Goal: Find specific page/section: Find specific page/section

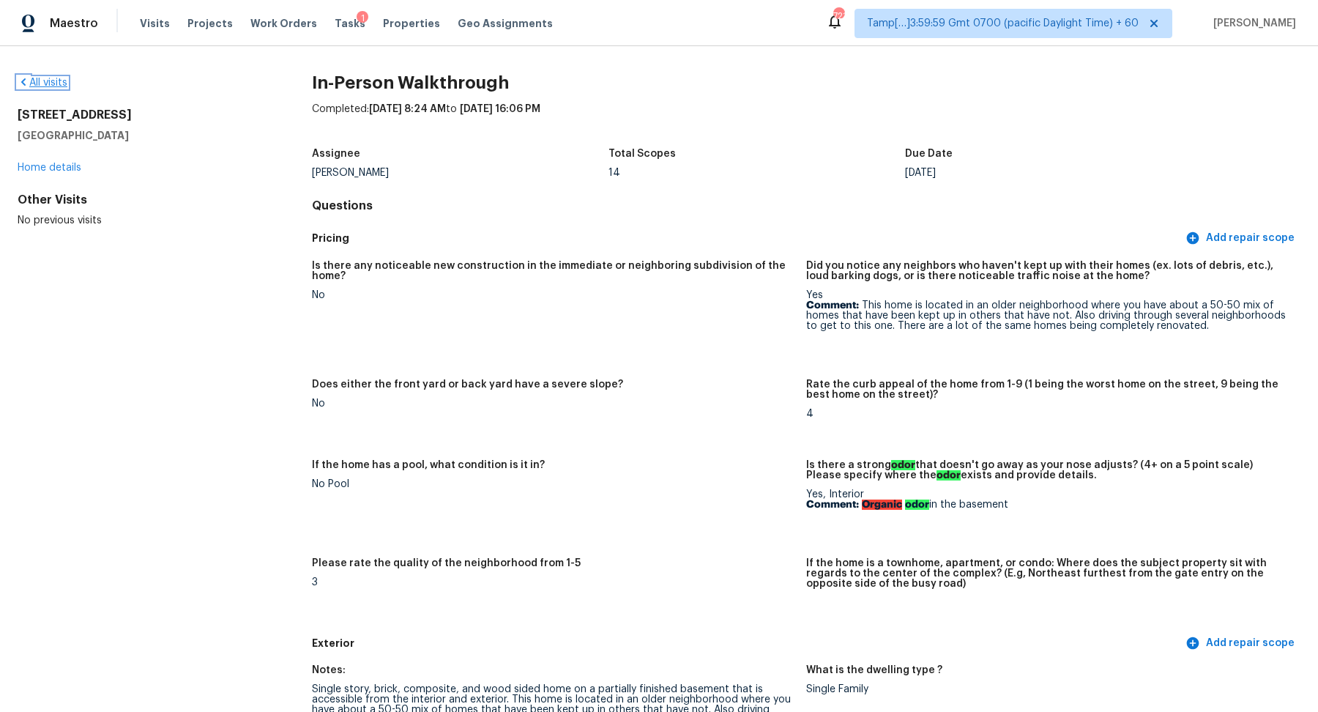
click at [32, 81] on link "All visits" at bounding box center [43, 83] width 50 height 10
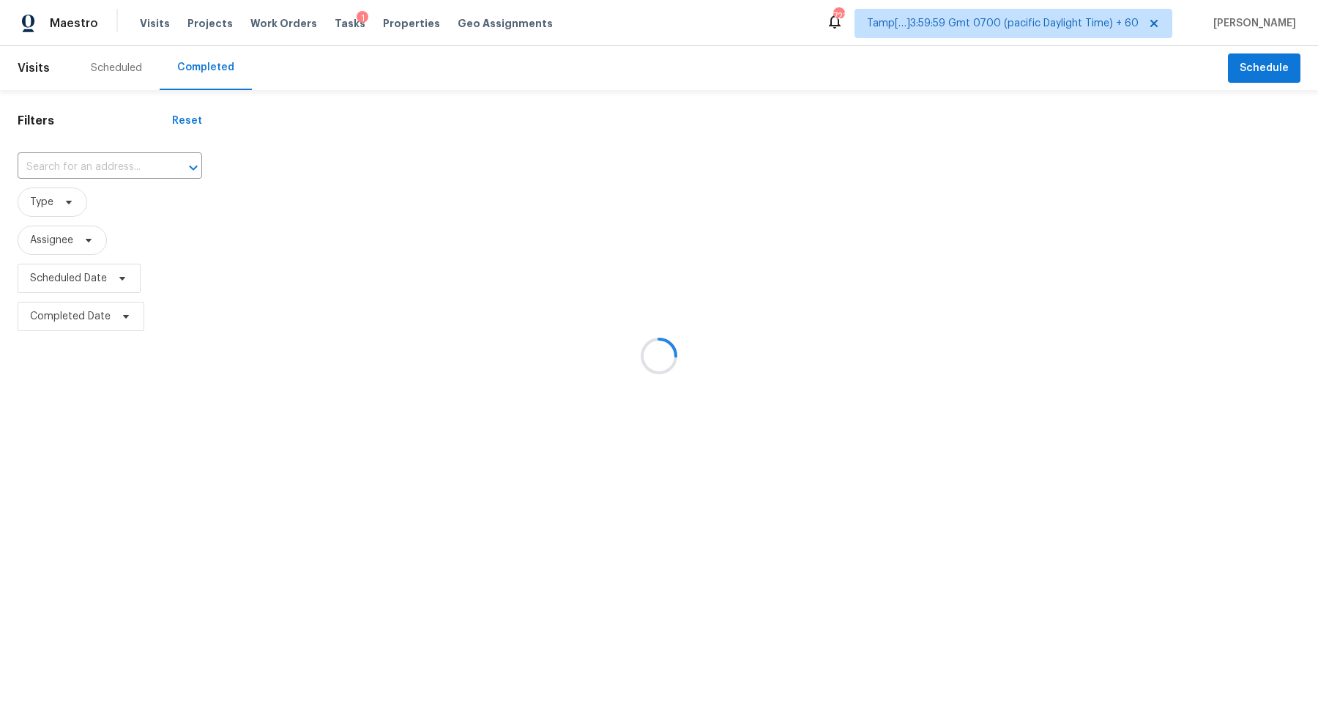
click at [82, 174] on div at bounding box center [659, 356] width 1318 height 712
click at [89, 174] on div at bounding box center [659, 356] width 1318 height 712
click at [89, 173] on div at bounding box center [659, 356] width 1318 height 712
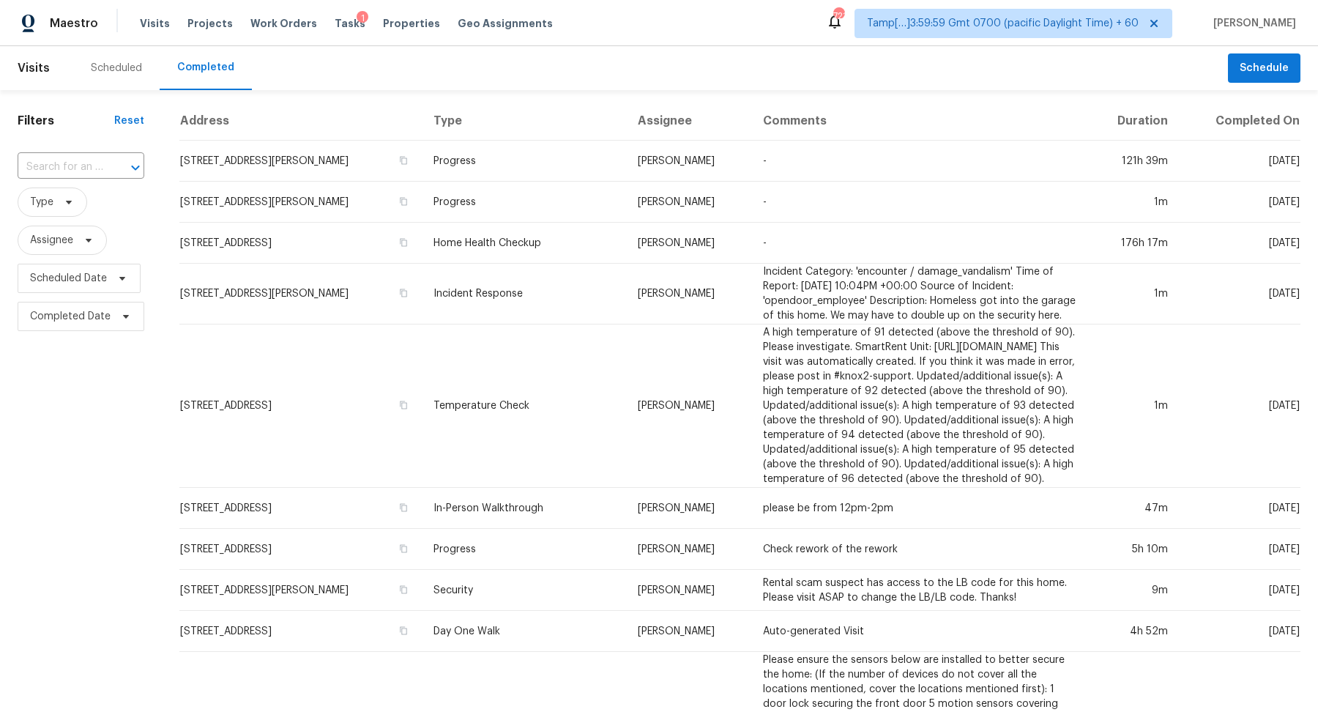
click at [89, 173] on input "text" at bounding box center [61, 167] width 86 height 23
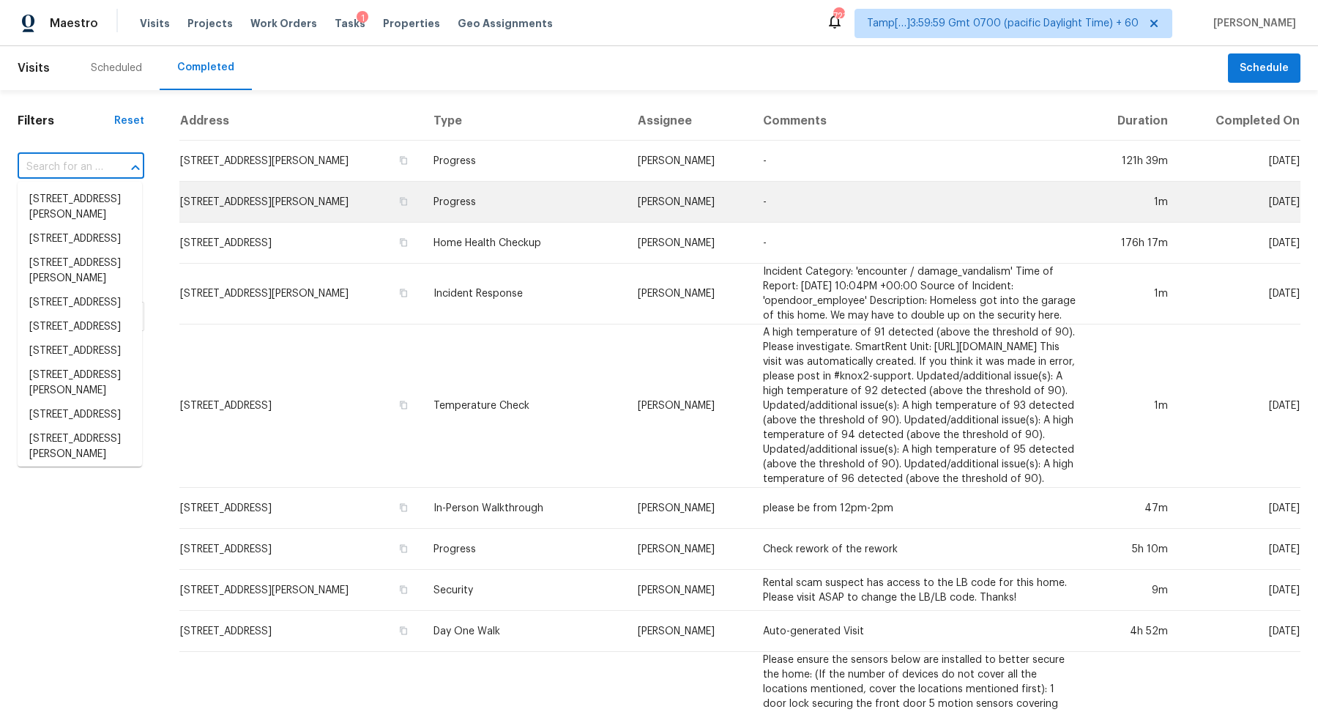
paste input "[STREET_ADDRESS]"
type input "[STREET_ADDRESS]"
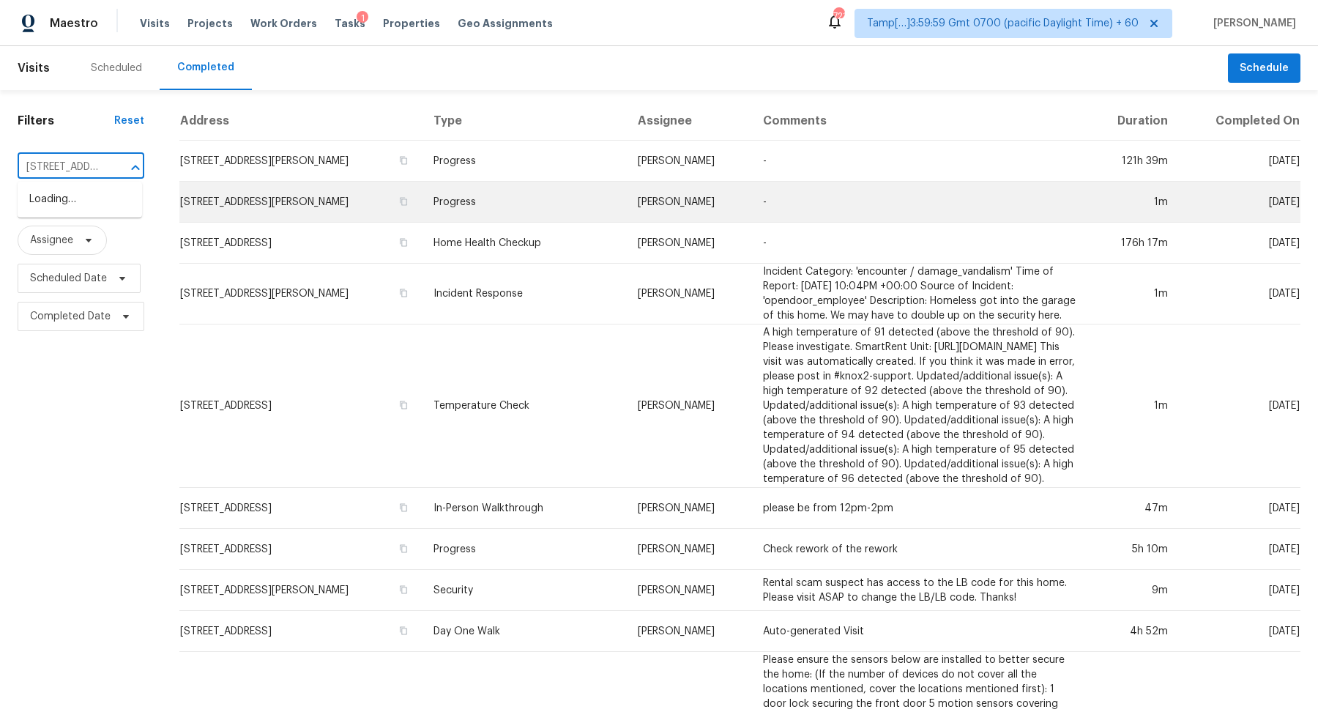
scroll to position [0, 108]
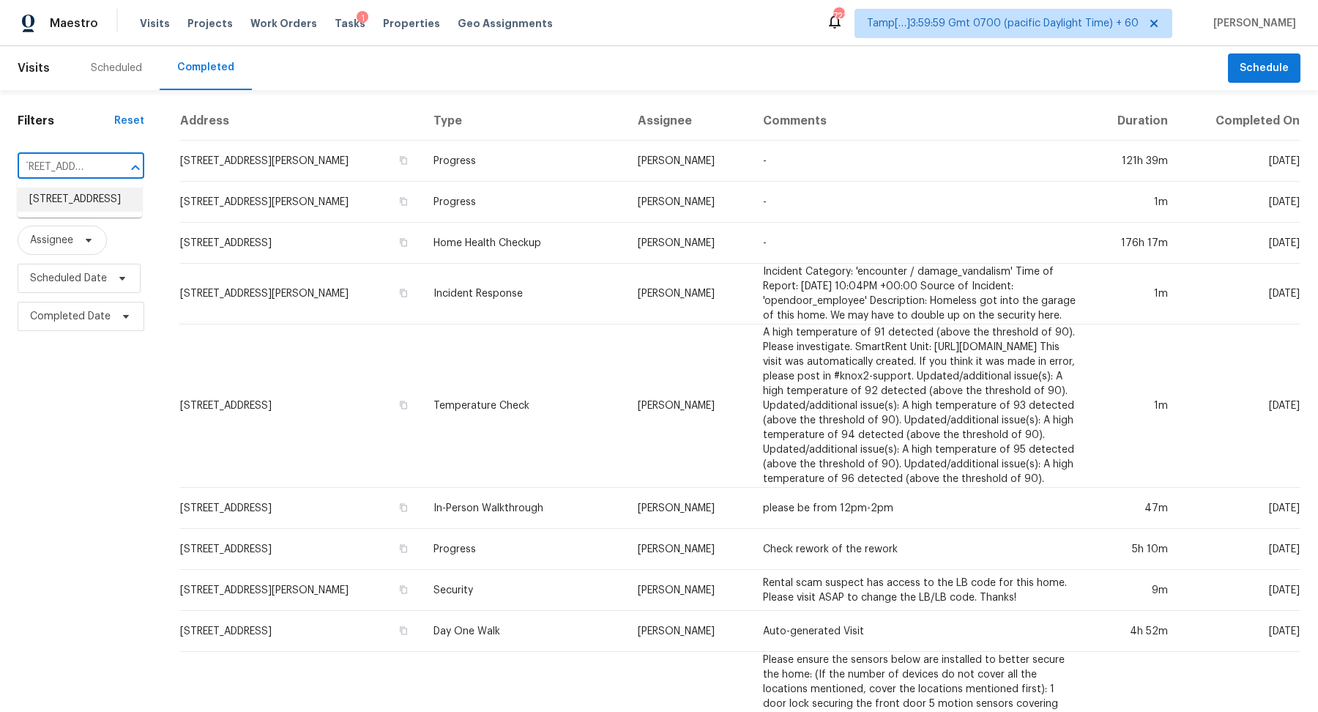
click at [121, 202] on li "[STREET_ADDRESS]" at bounding box center [80, 199] width 125 height 24
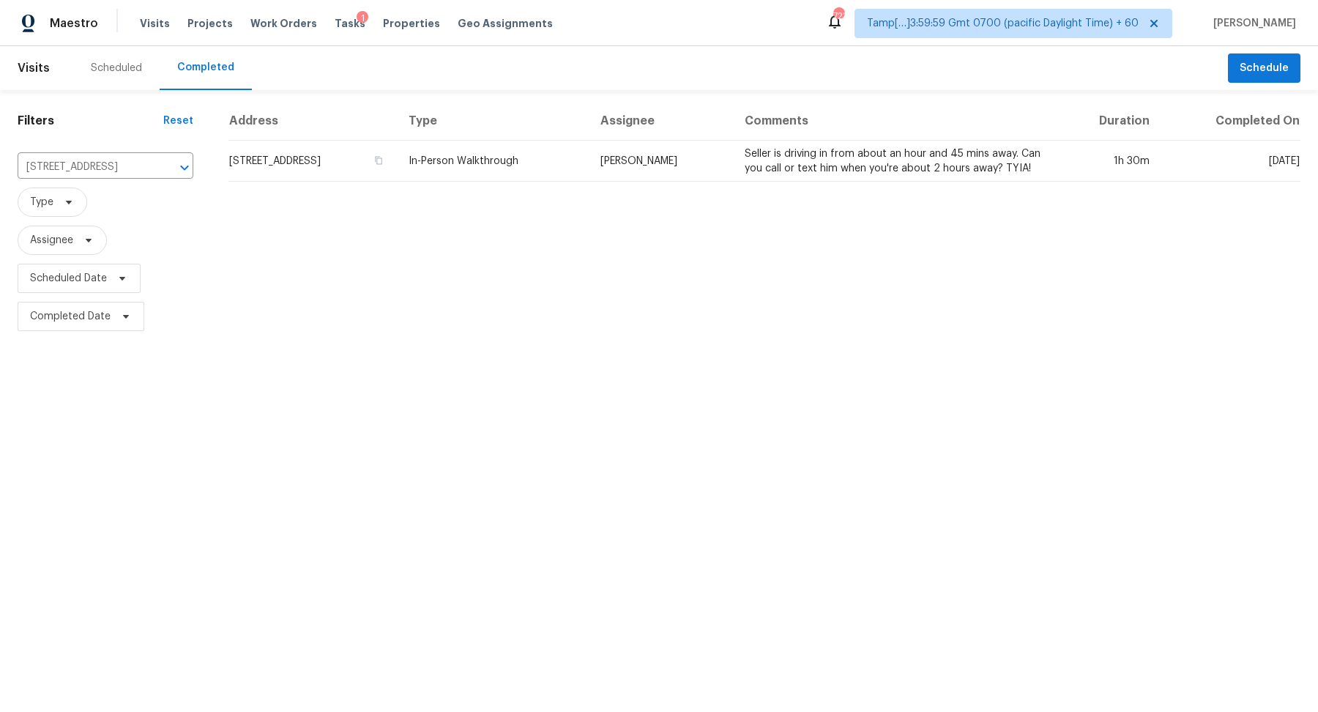
click at [313, 168] on td "[STREET_ADDRESS]" at bounding box center [312, 161] width 168 height 41
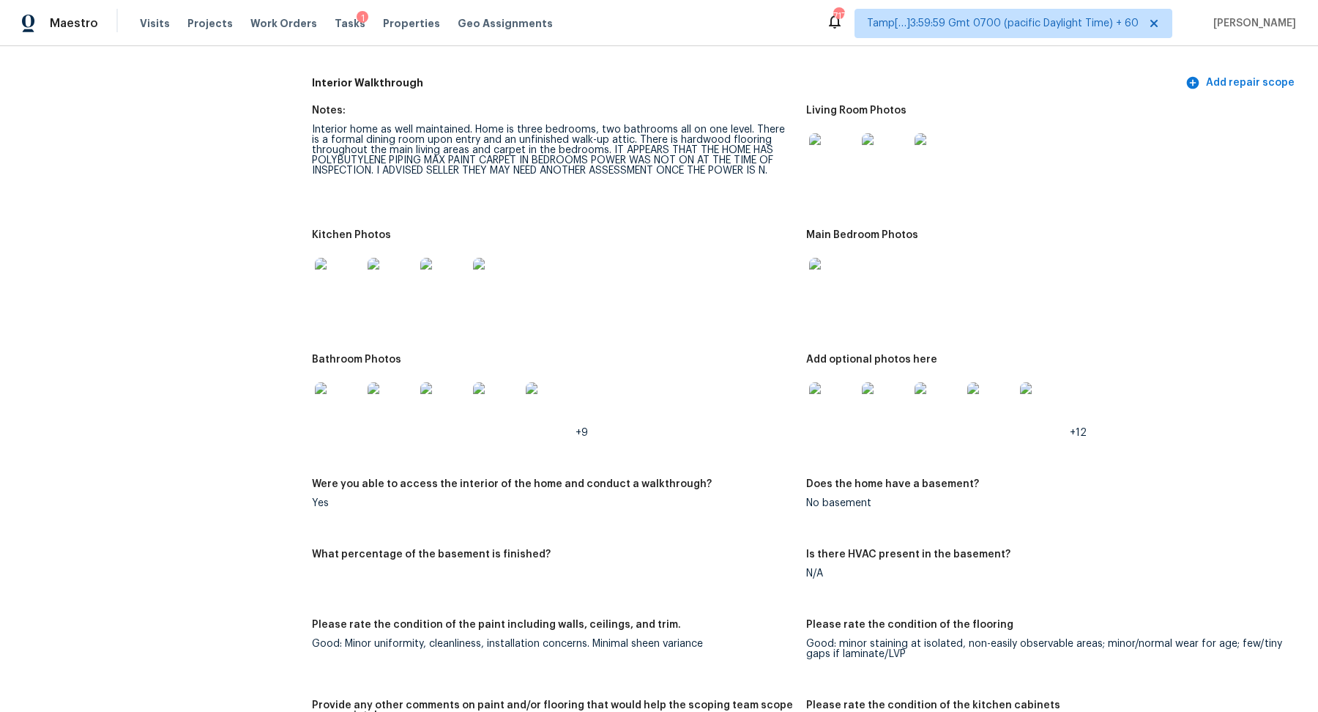
scroll to position [1884, 0]
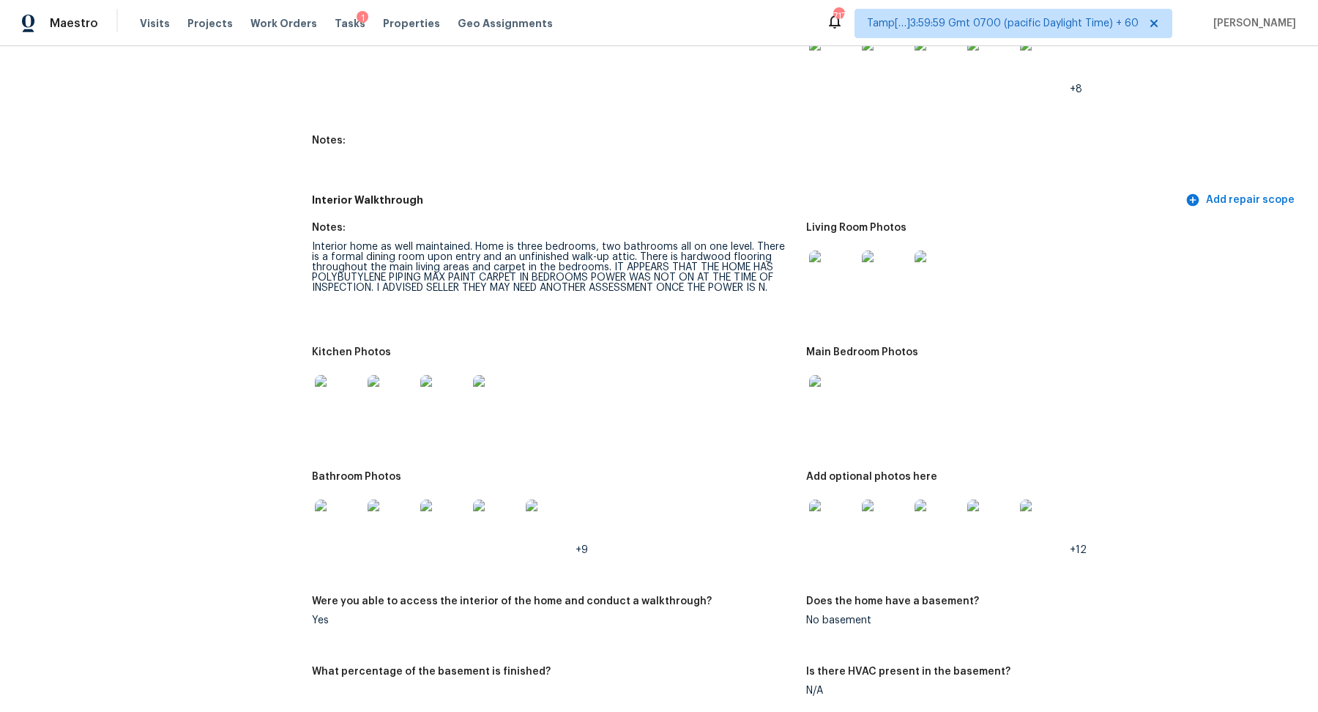
click at [818, 257] on img at bounding box center [832, 273] width 47 height 47
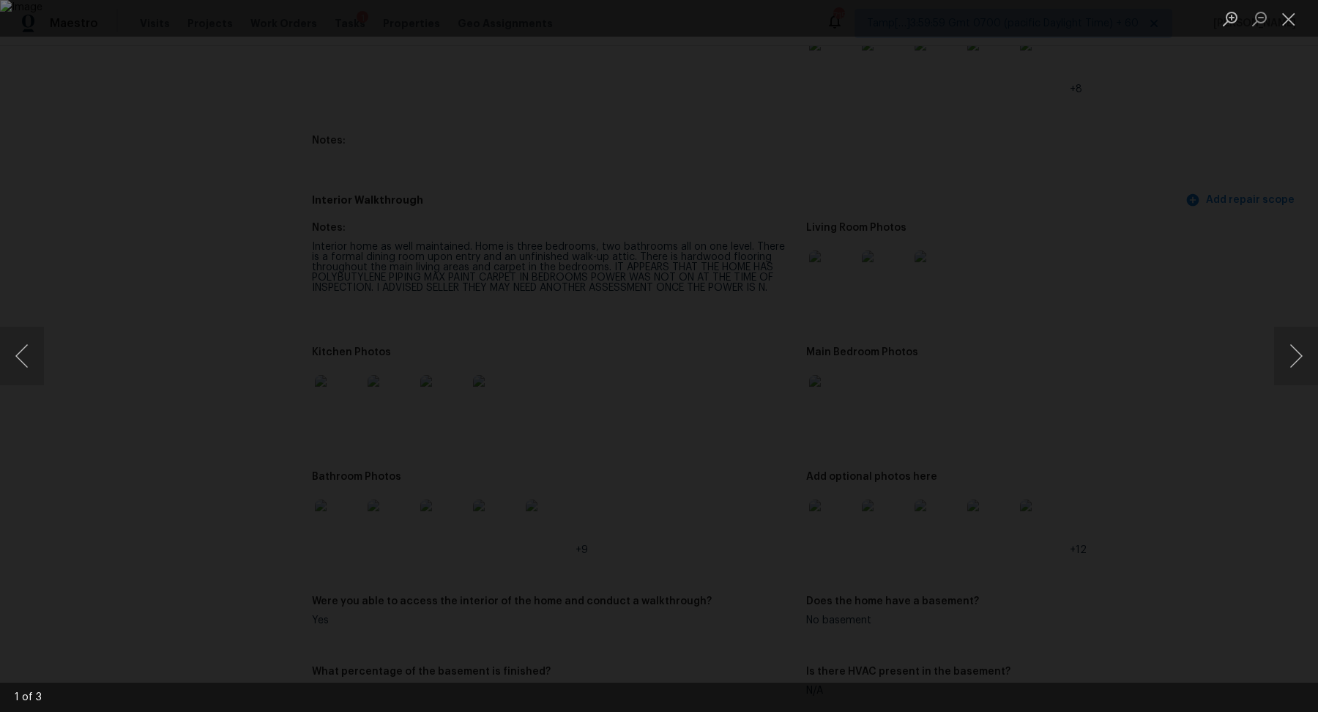
click at [213, 152] on div "Lightbox" at bounding box center [659, 356] width 1318 height 712
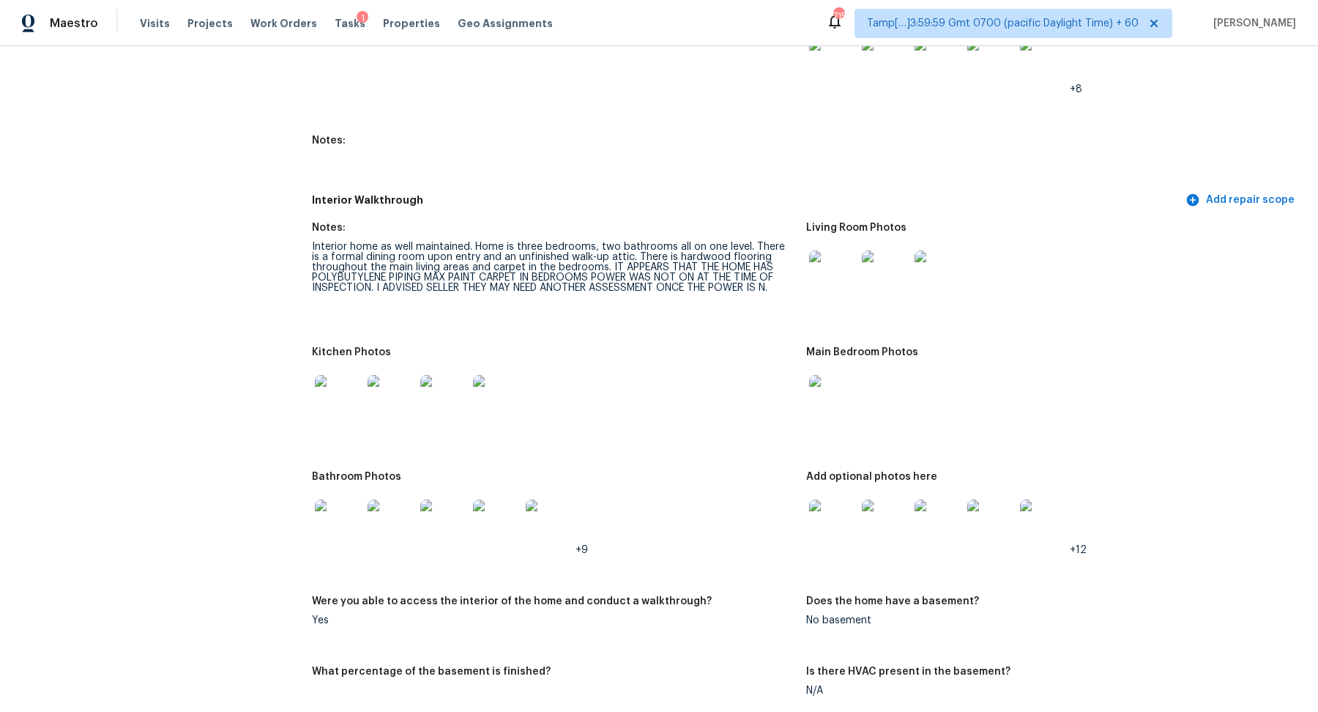
scroll to position [1945, 0]
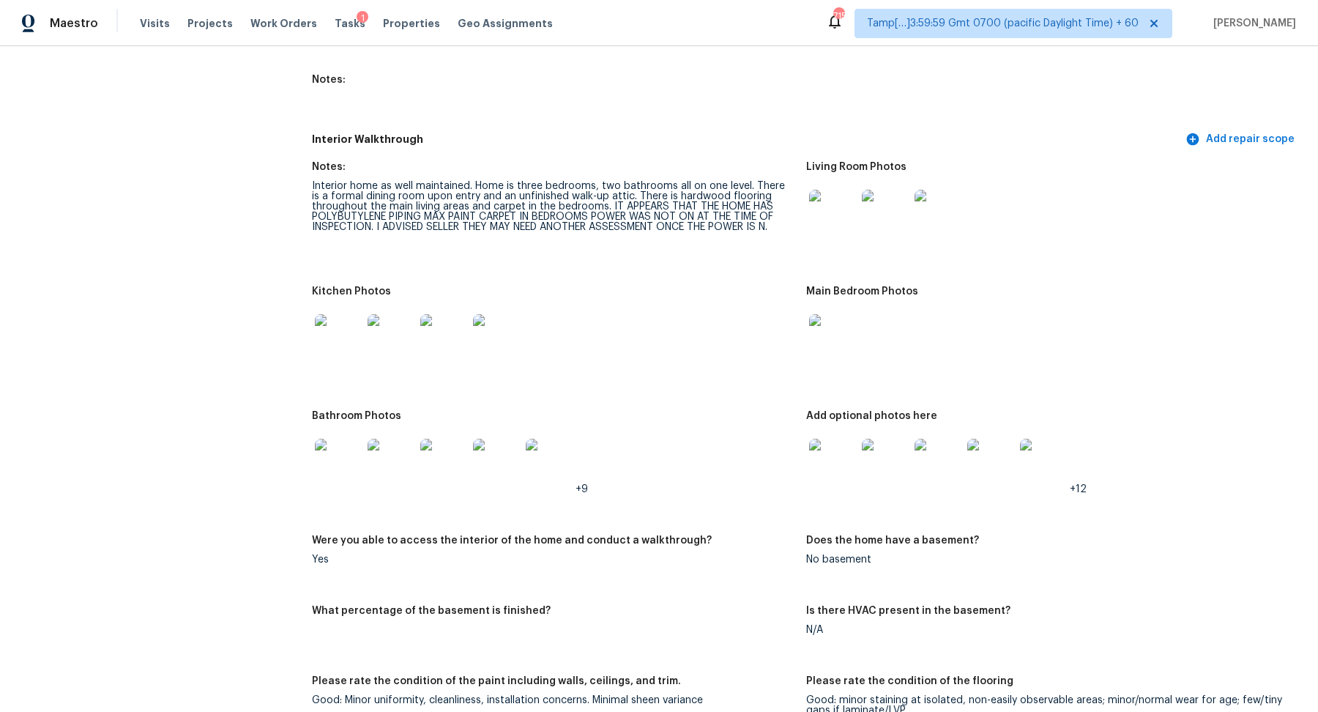
click at [343, 332] on img at bounding box center [338, 337] width 47 height 47
click at [811, 201] on img at bounding box center [832, 213] width 47 height 47
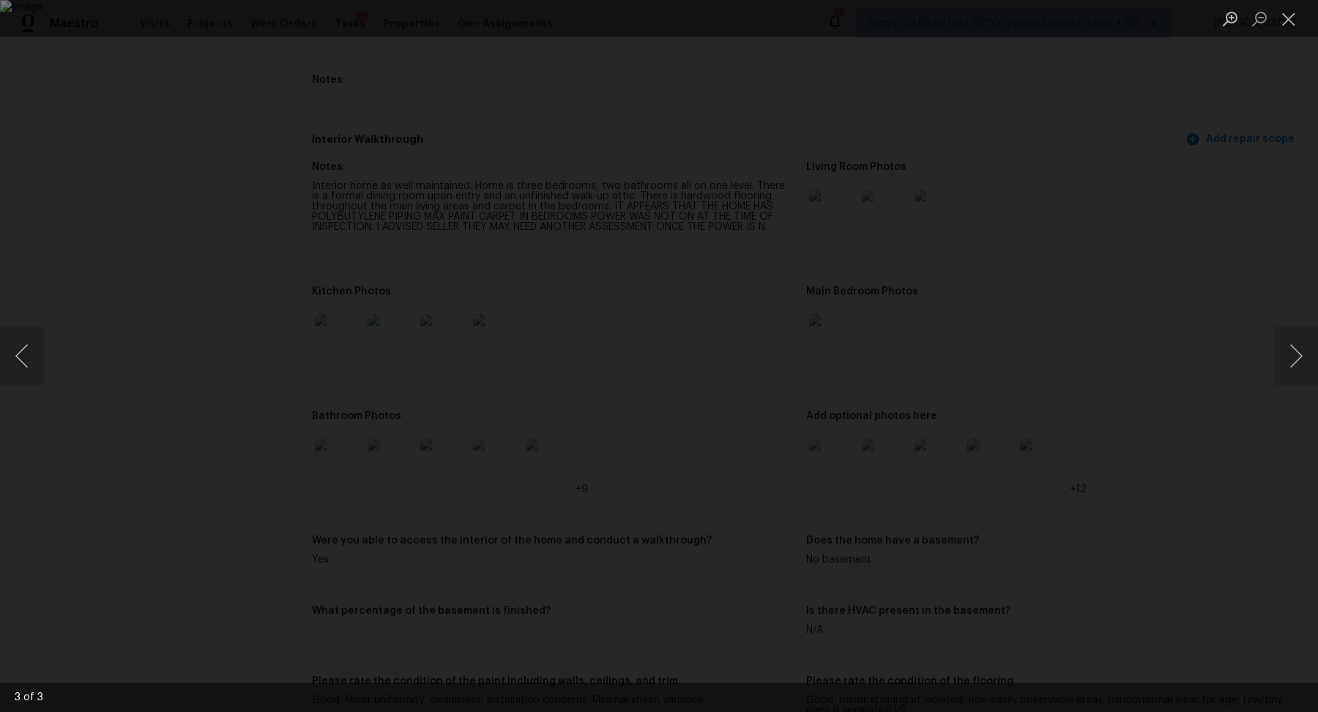
click at [1257, 322] on div "Lightbox" at bounding box center [659, 356] width 1318 height 712
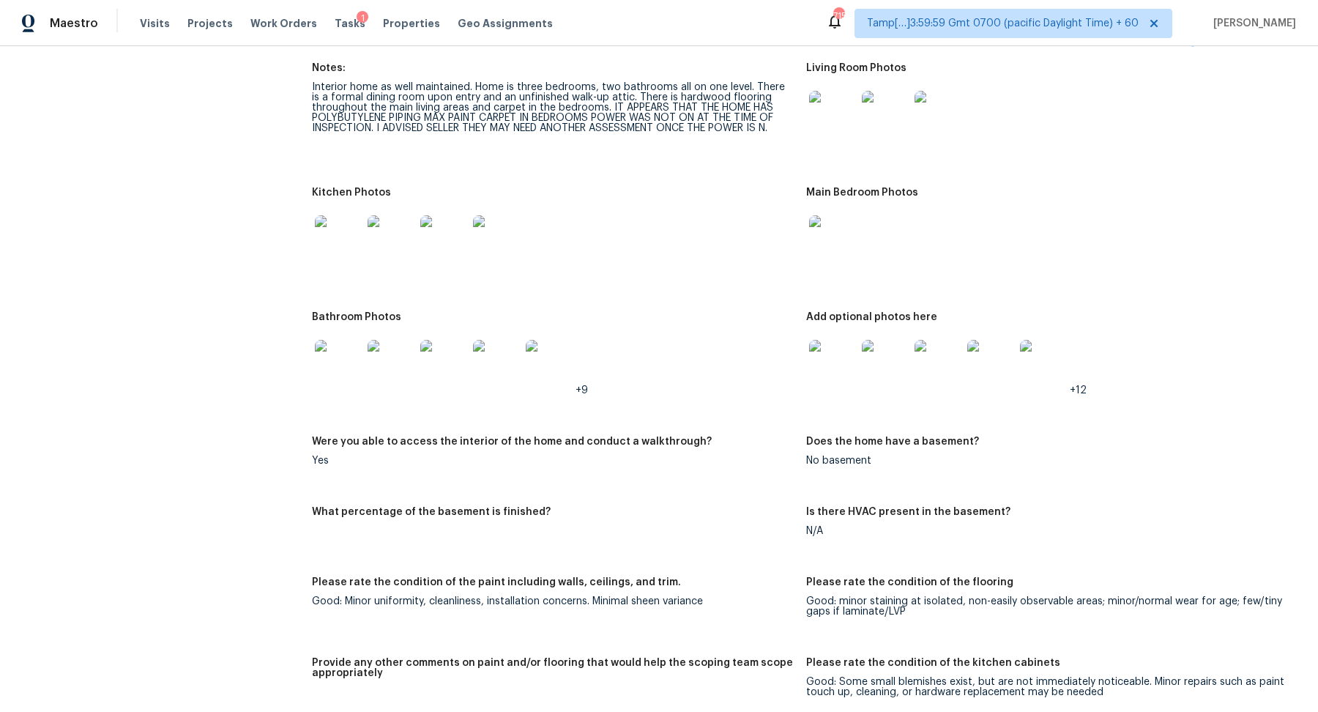
scroll to position [2152, 0]
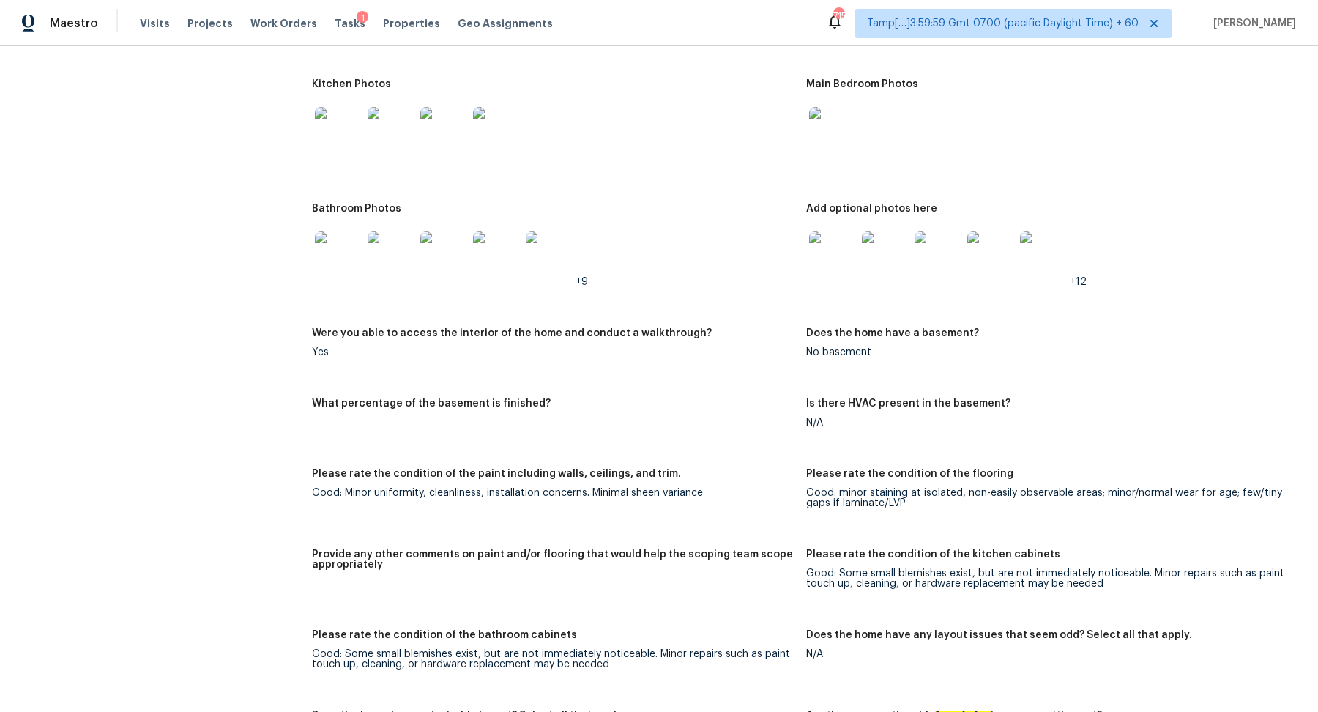
click at [338, 232] on img at bounding box center [338, 254] width 47 height 47
click at [822, 235] on img at bounding box center [832, 254] width 47 height 47
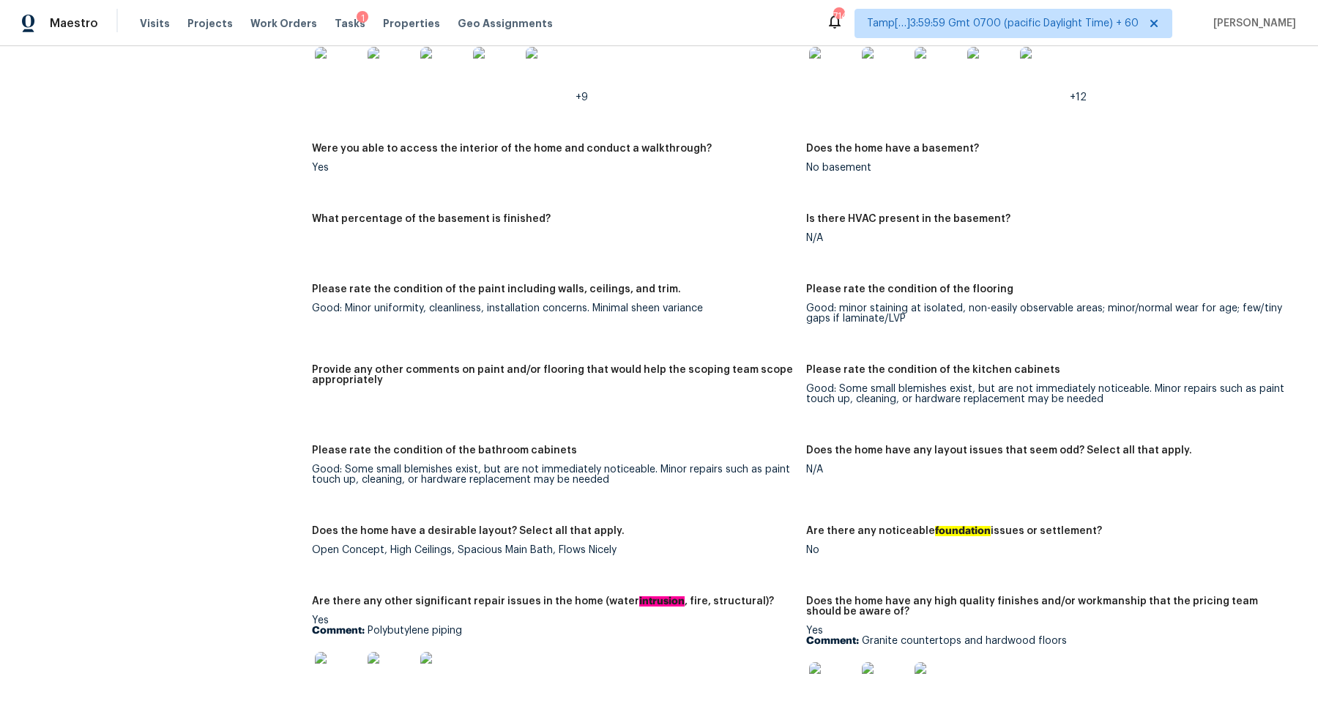
scroll to position [2530, 0]
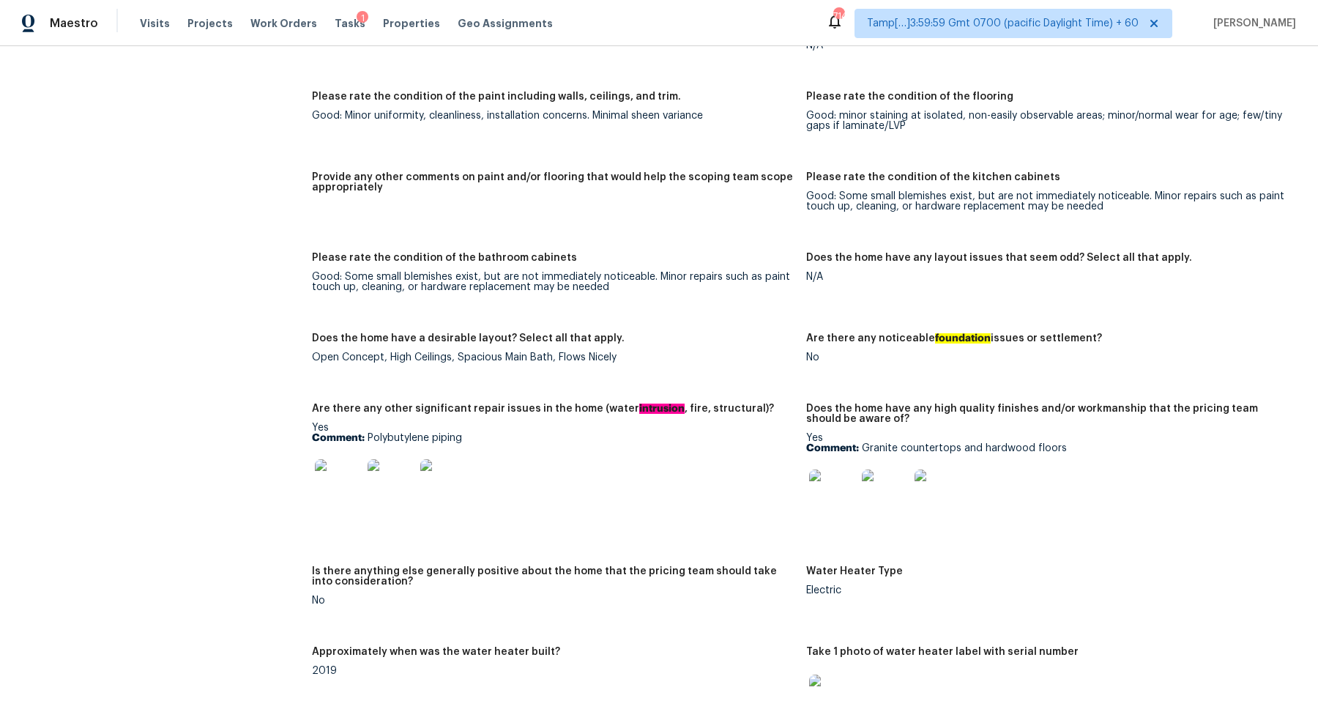
click at [345, 459] on img at bounding box center [338, 482] width 47 height 47
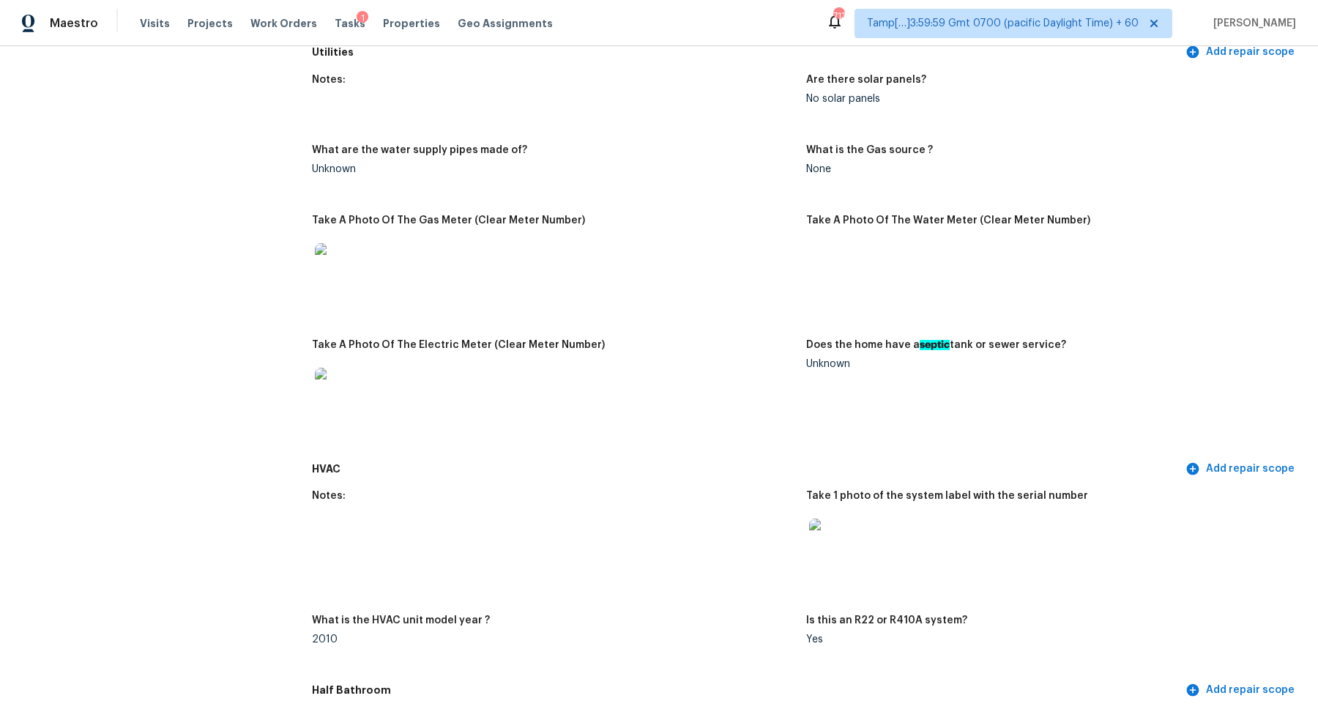
scroll to position [445, 0]
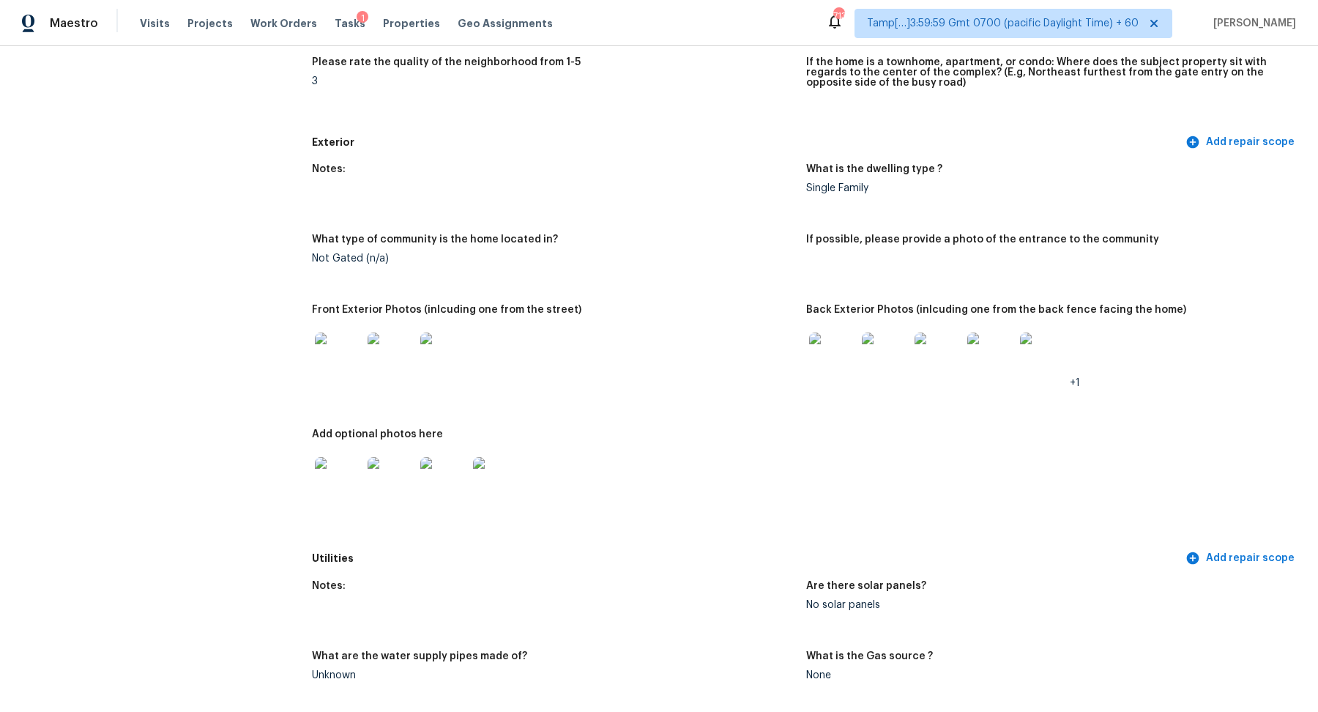
click at [839, 357] on img at bounding box center [832, 355] width 47 height 47
click at [340, 365] on img at bounding box center [338, 355] width 47 height 47
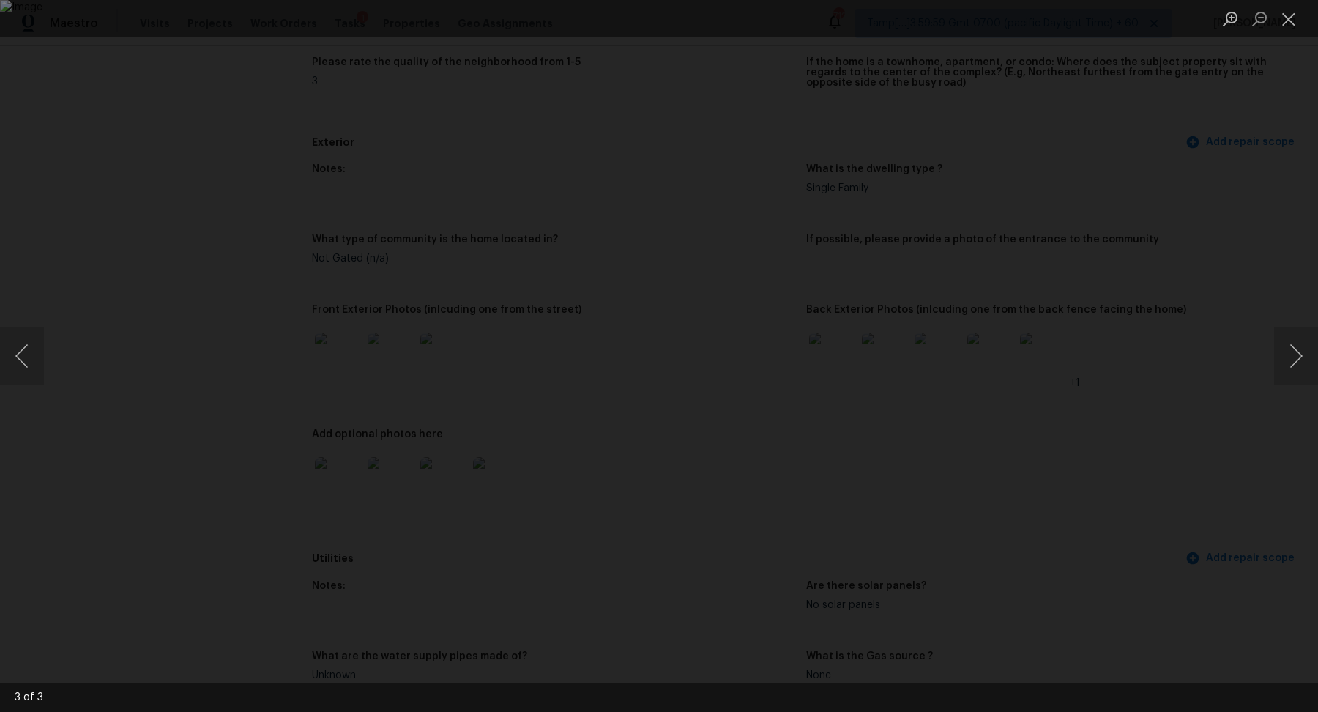
click at [1112, 373] on div "Lightbox" at bounding box center [659, 356] width 1318 height 712
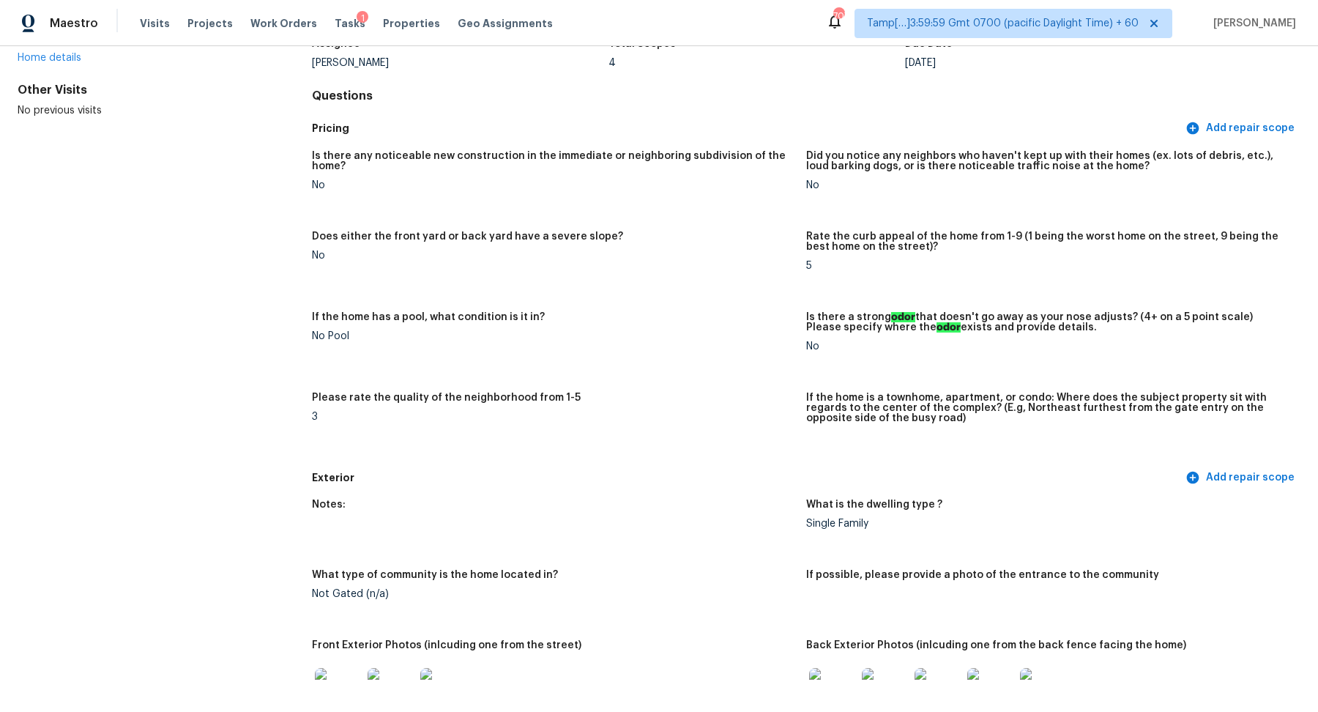
scroll to position [0, 0]
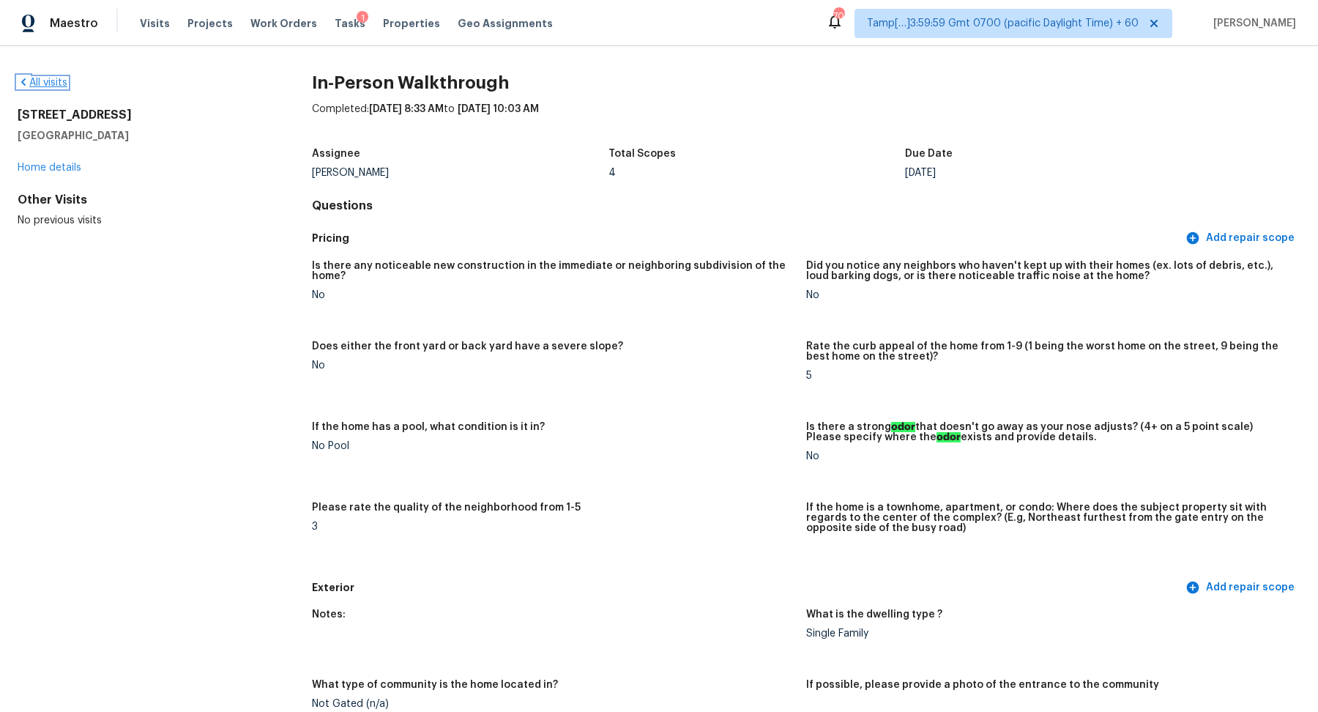
click at [43, 79] on link "All visits" at bounding box center [43, 83] width 50 height 10
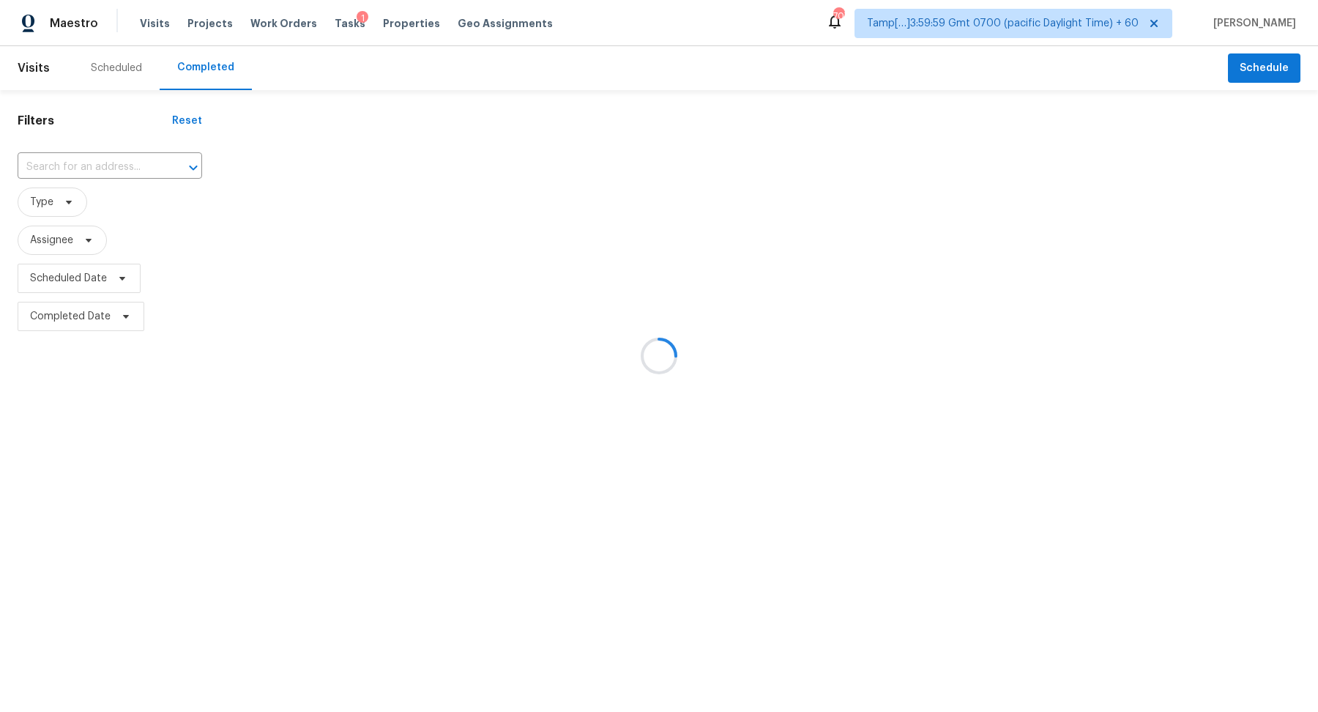
click at [89, 160] on div at bounding box center [659, 356] width 1318 height 712
click at [104, 161] on div at bounding box center [659, 356] width 1318 height 712
click at [128, 161] on div at bounding box center [659, 356] width 1318 height 712
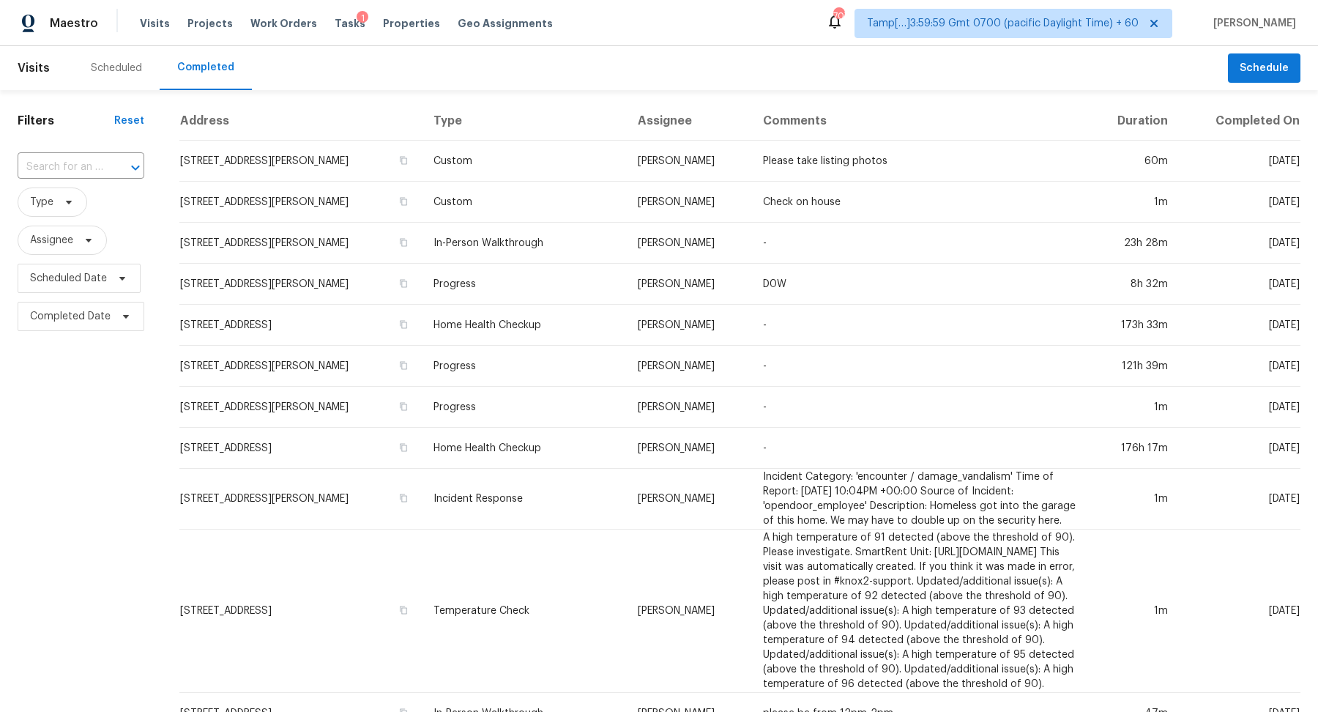
click at [106, 167] on div at bounding box center [125, 167] width 38 height 21
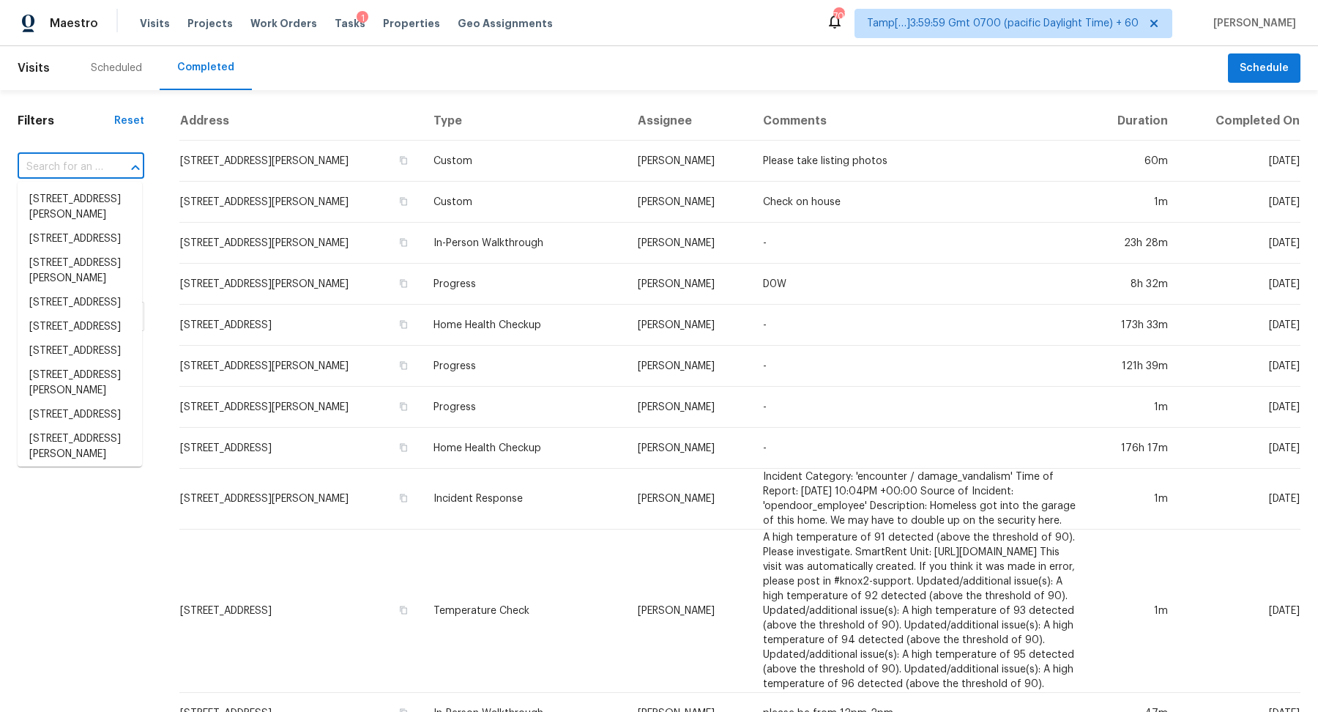
paste input "[STREET_ADDRESS][PERSON_NAME][PERSON_NAME]"
type input "[STREET_ADDRESS][PERSON_NAME][PERSON_NAME]"
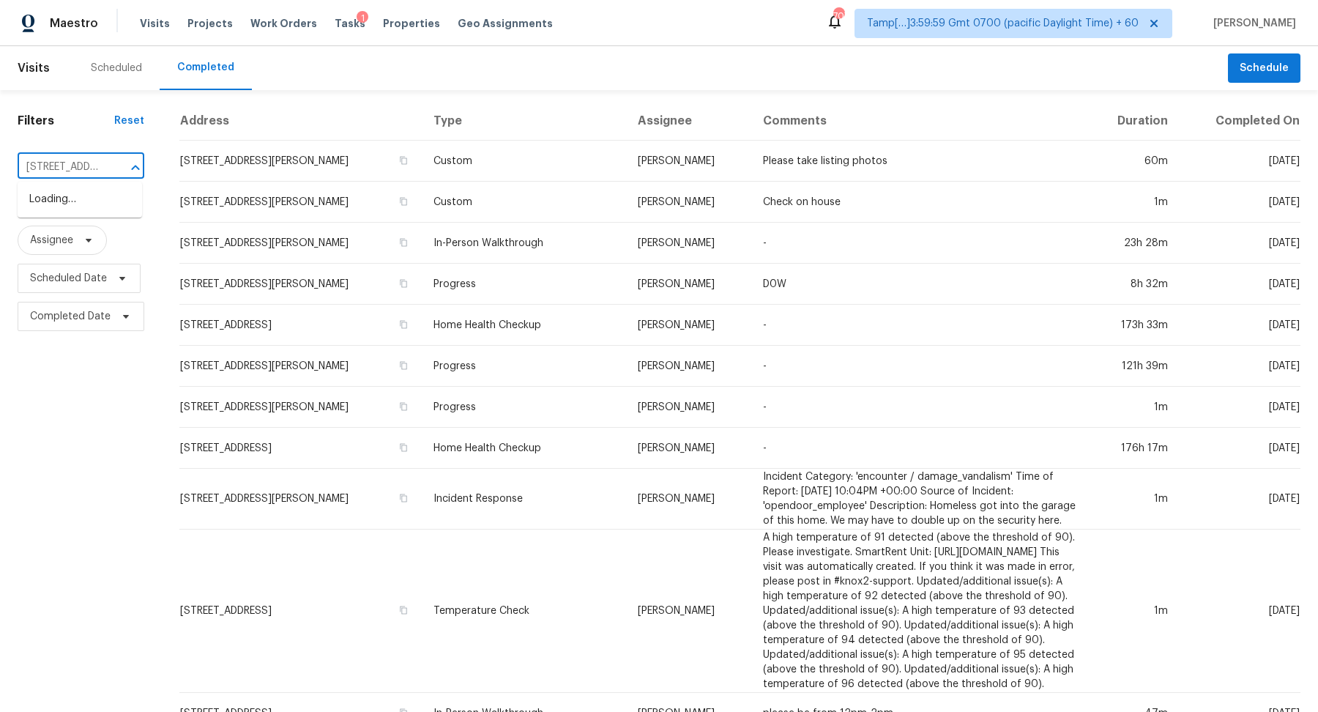
scroll to position [0, 163]
click at [110, 195] on li "[STREET_ADDRESS][PERSON_NAME]" at bounding box center [80, 207] width 125 height 40
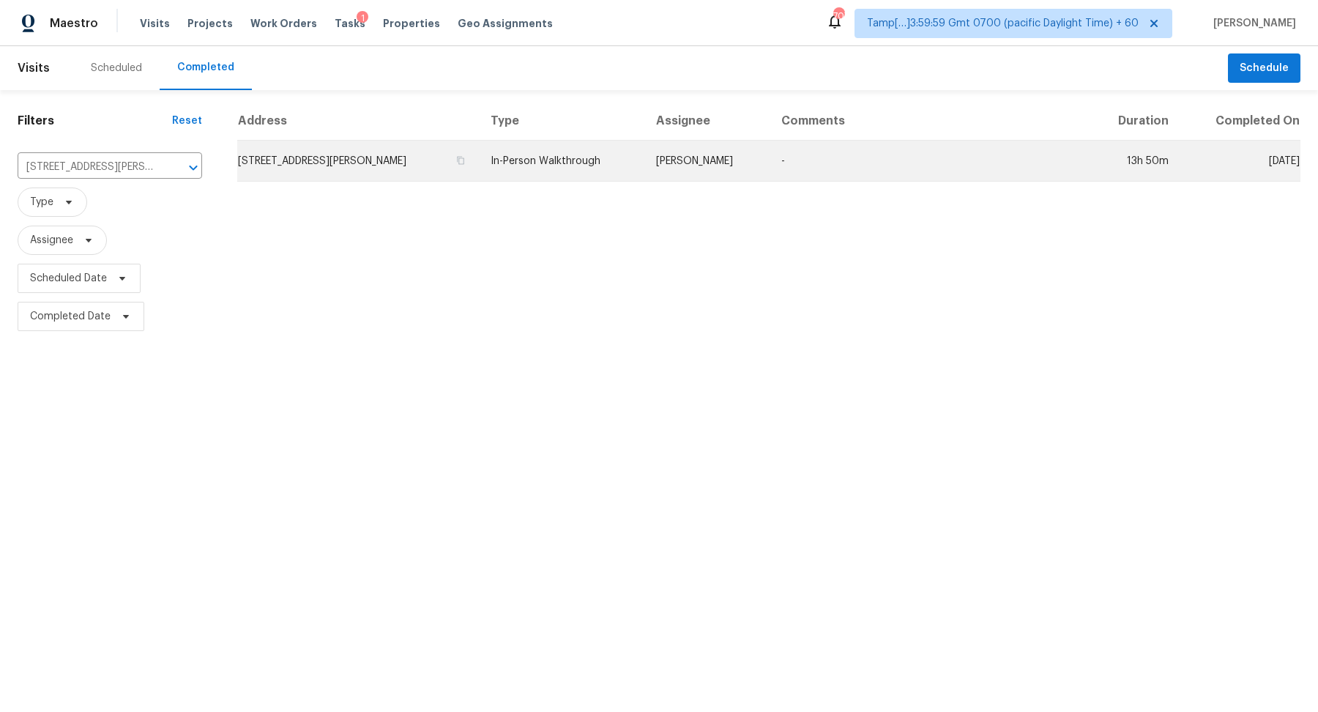
click at [333, 160] on td "[STREET_ADDRESS][PERSON_NAME]" at bounding box center [358, 161] width 242 height 41
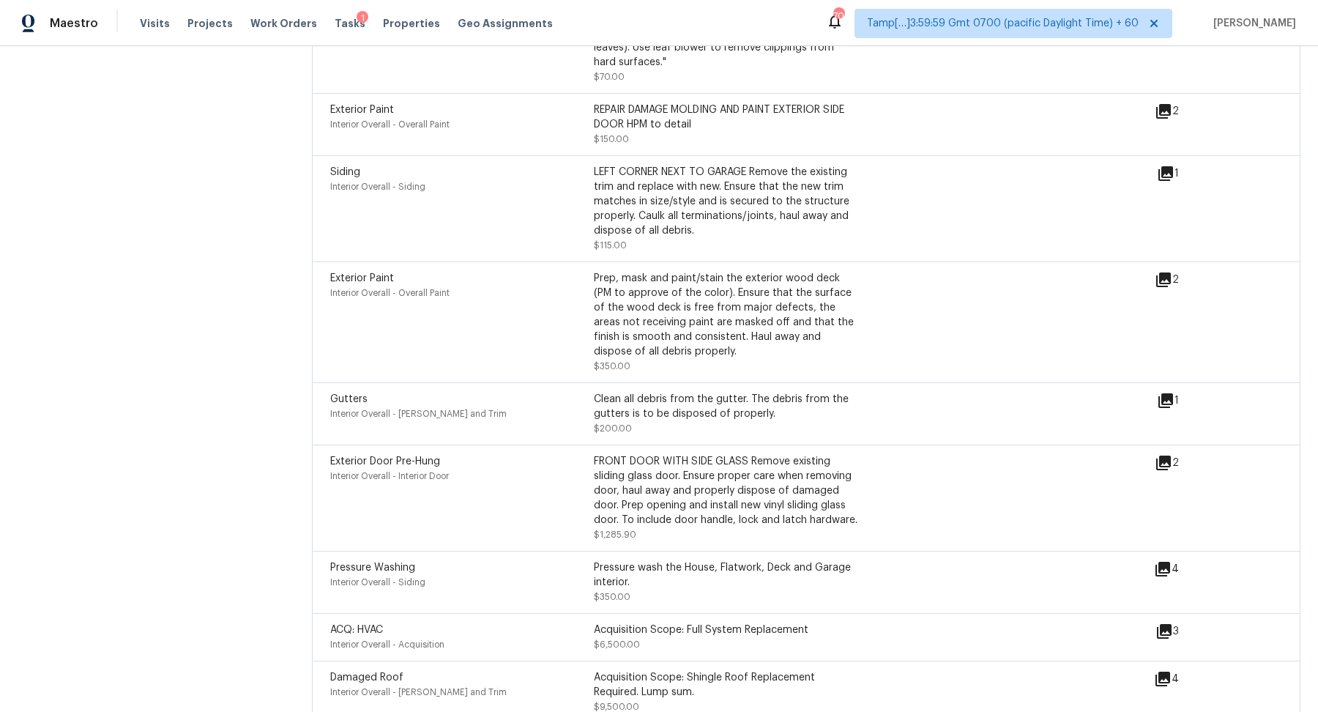
scroll to position [5641, 0]
click at [1164, 457] on icon at bounding box center [1164, 466] width 18 height 18
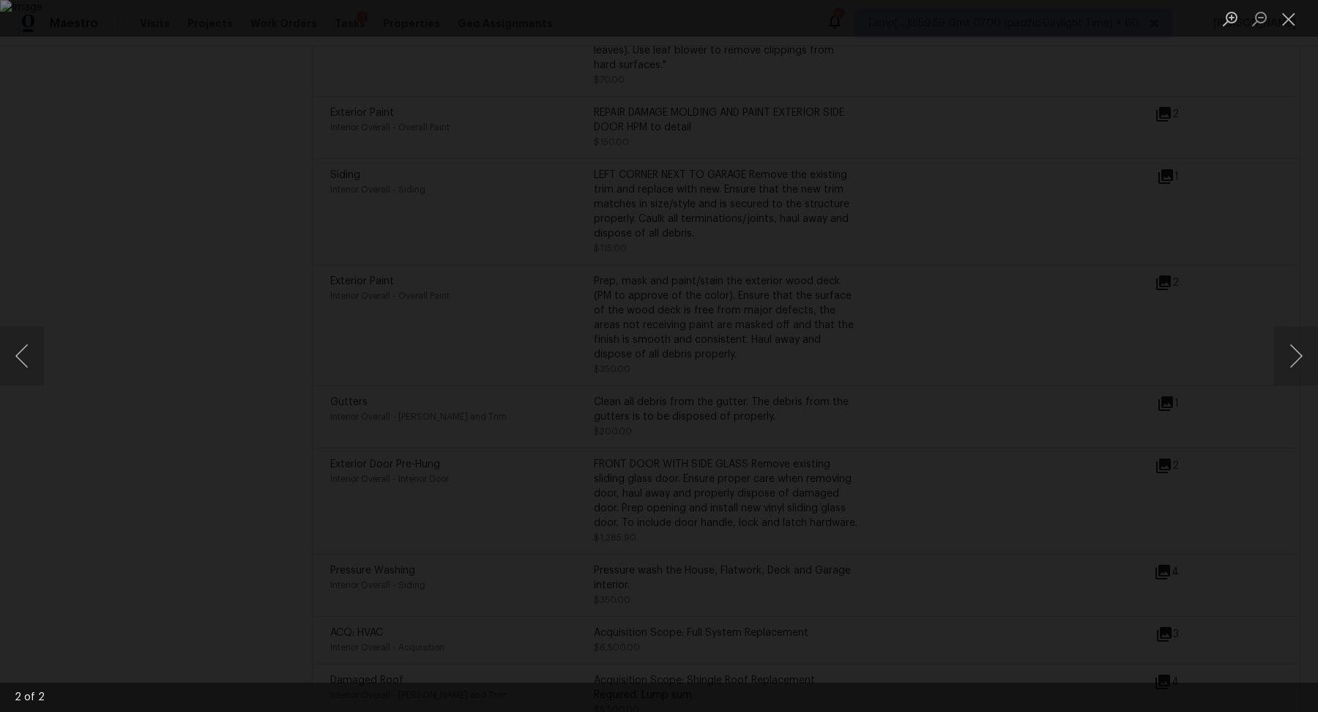
click at [1120, 508] on div "Lightbox" at bounding box center [659, 356] width 1318 height 712
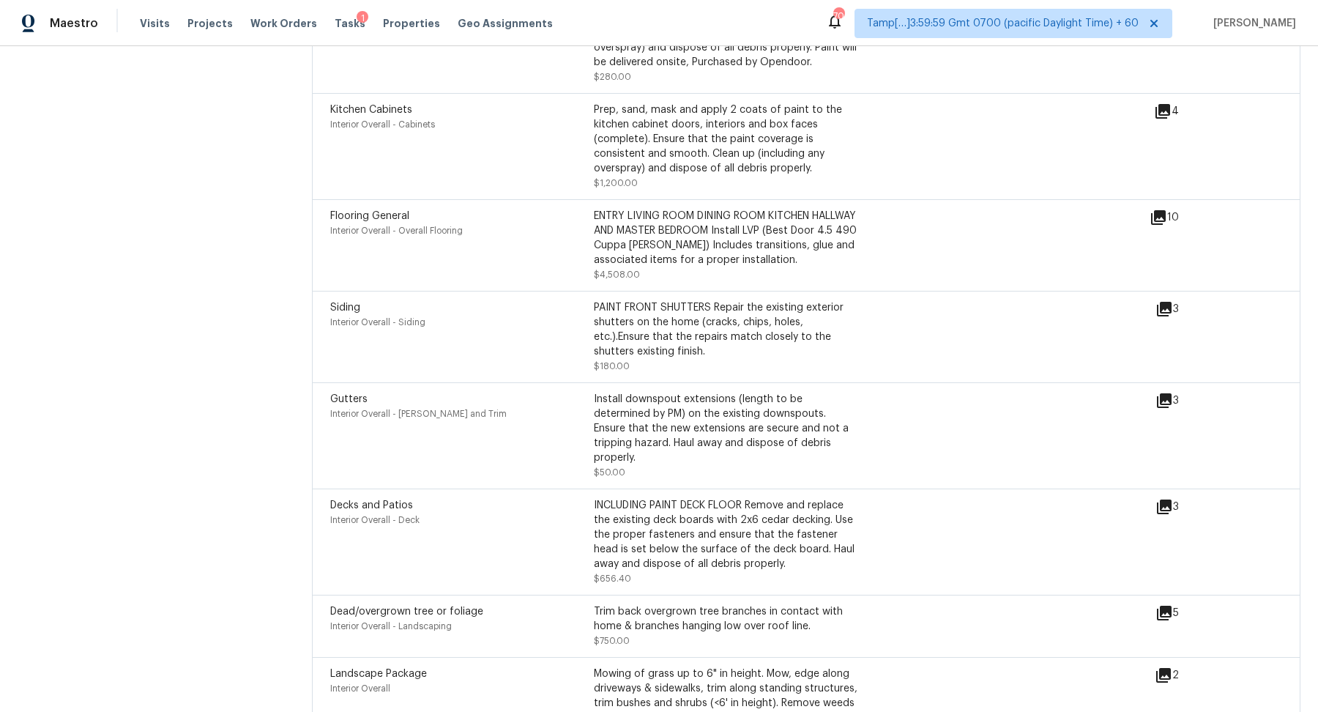
scroll to position [4938, 0]
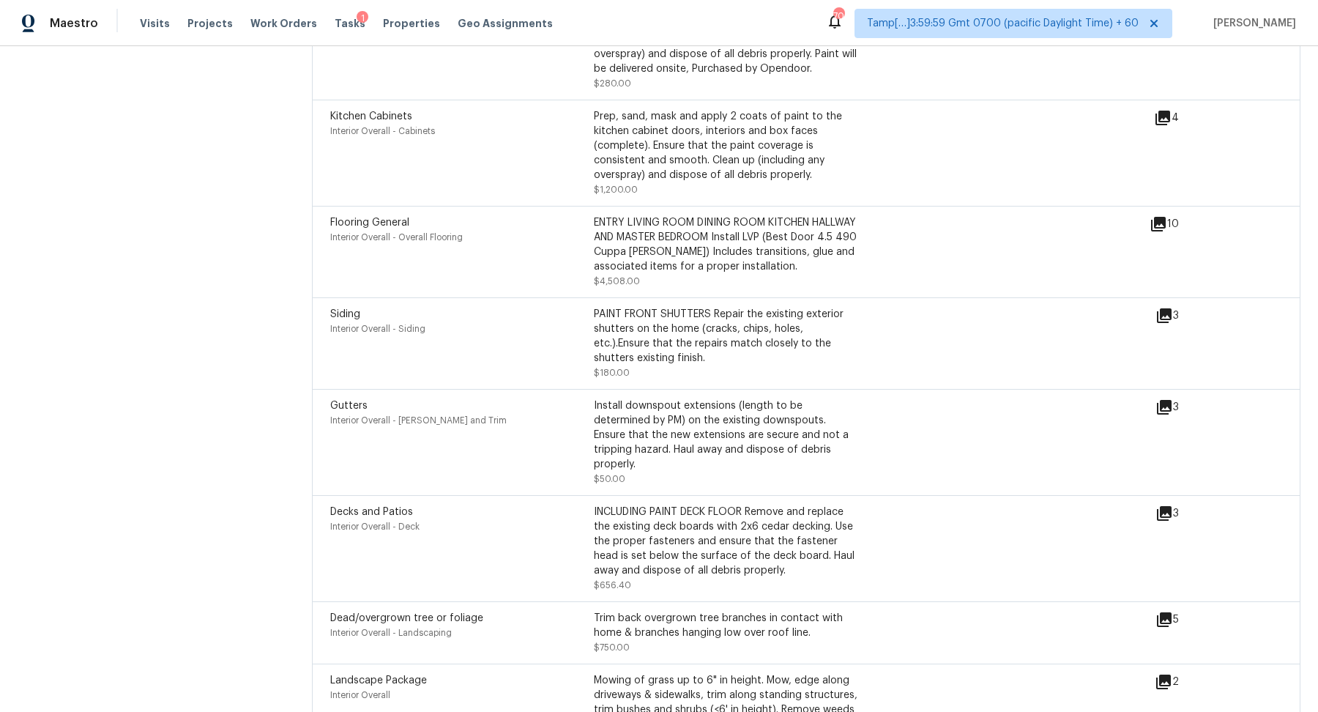
click at [1153, 217] on icon at bounding box center [1158, 224] width 15 height 15
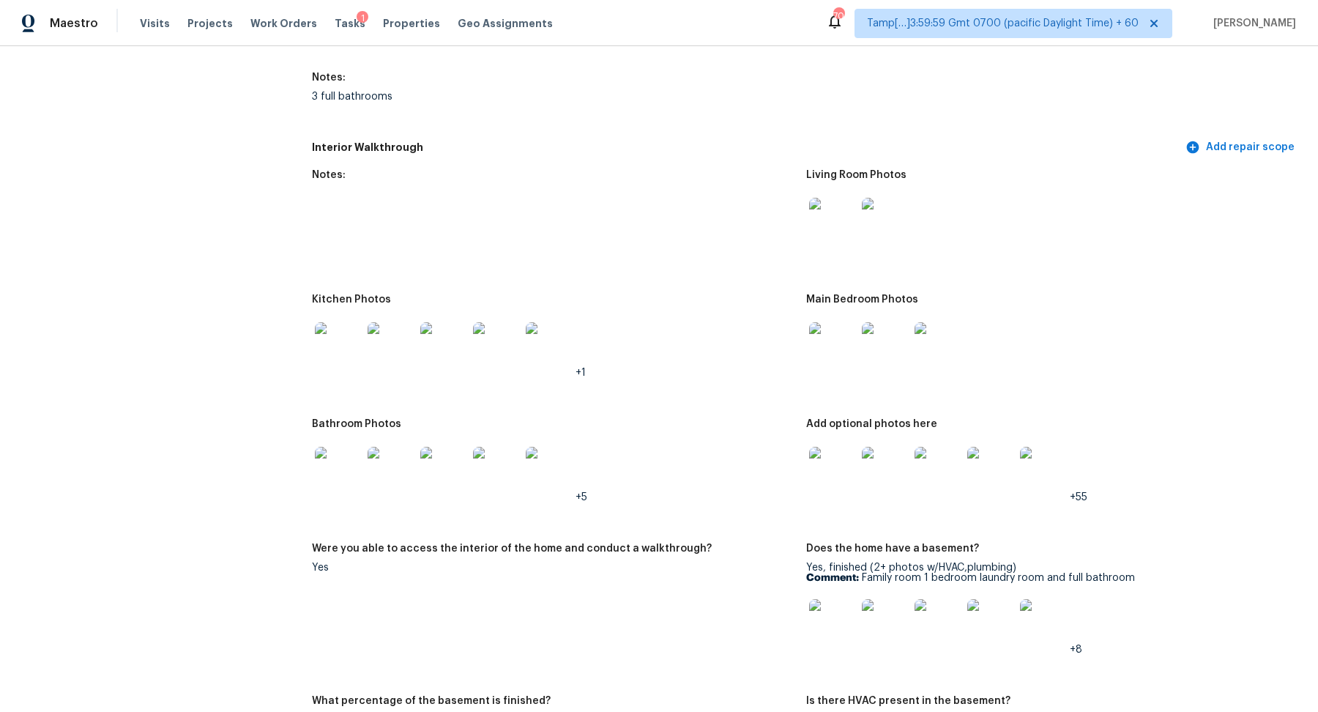
scroll to position [1983, 0]
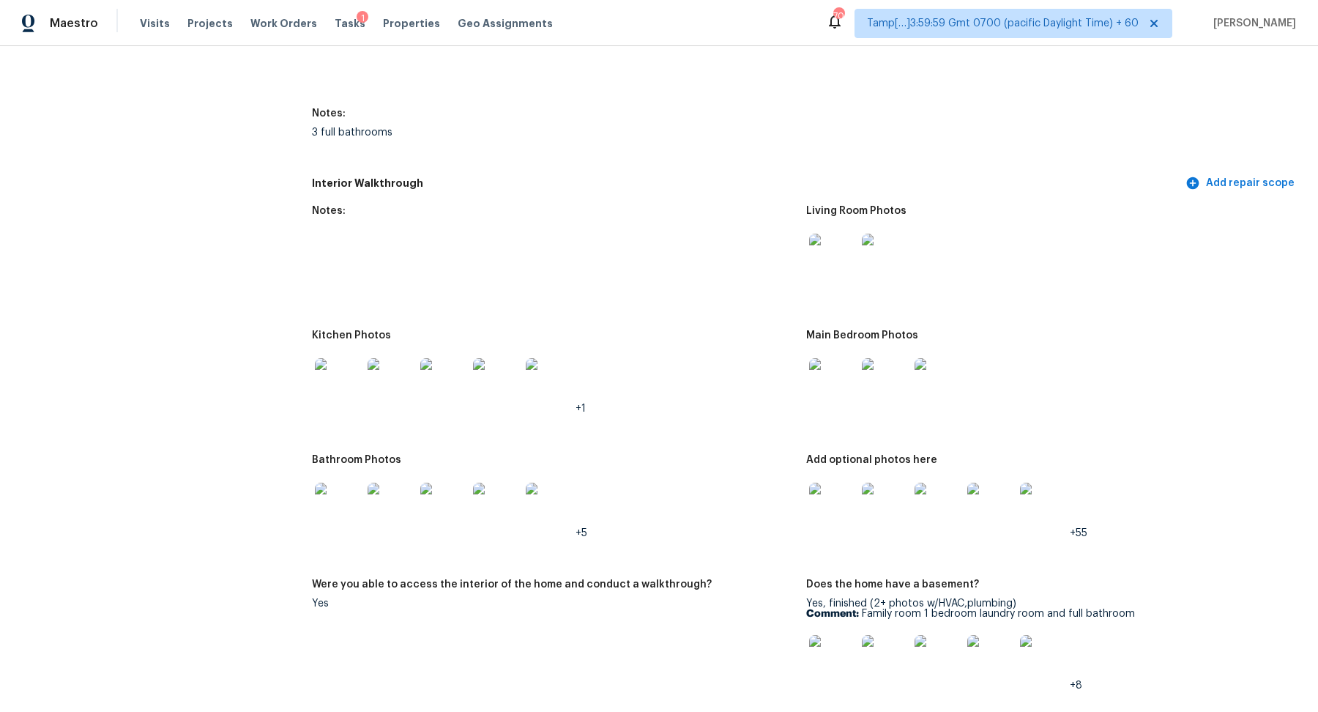
click at [811, 239] on img at bounding box center [832, 257] width 47 height 47
click at [341, 358] on img at bounding box center [338, 381] width 47 height 47
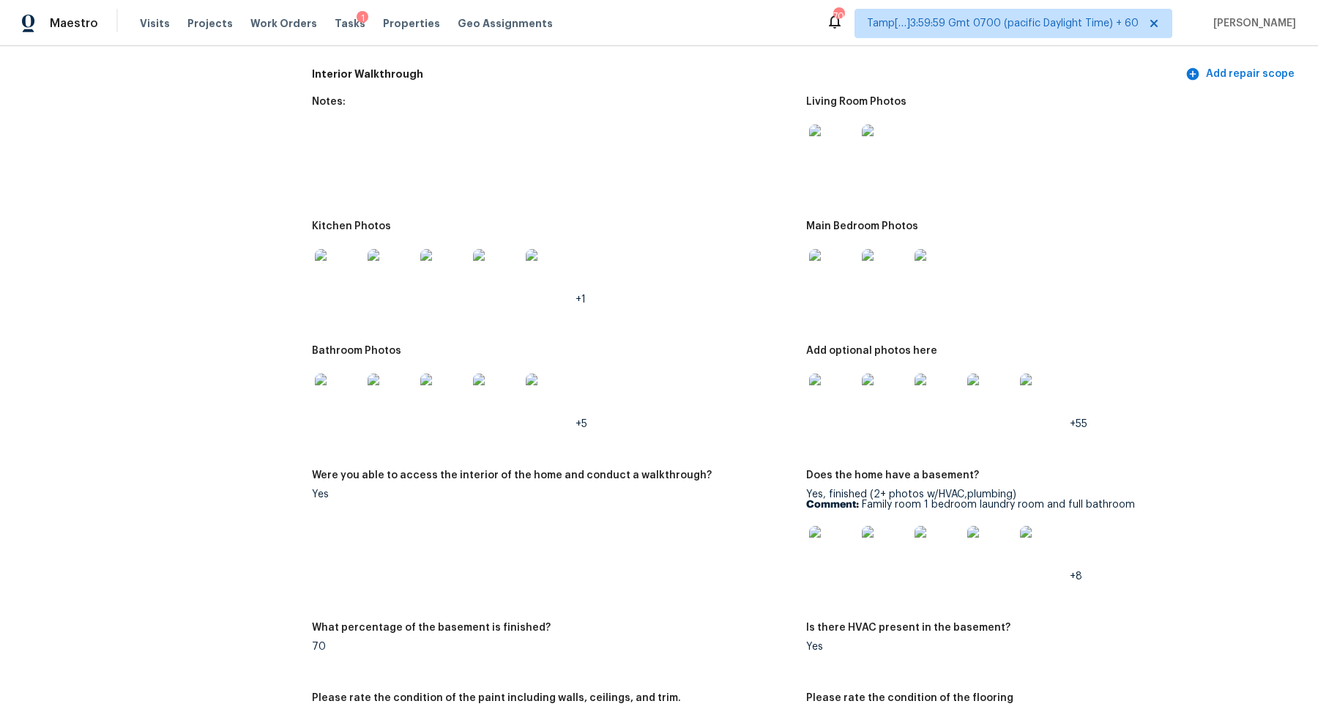
click at [329, 405] on img at bounding box center [338, 397] width 47 height 47
click at [818, 394] on img at bounding box center [832, 397] width 47 height 47
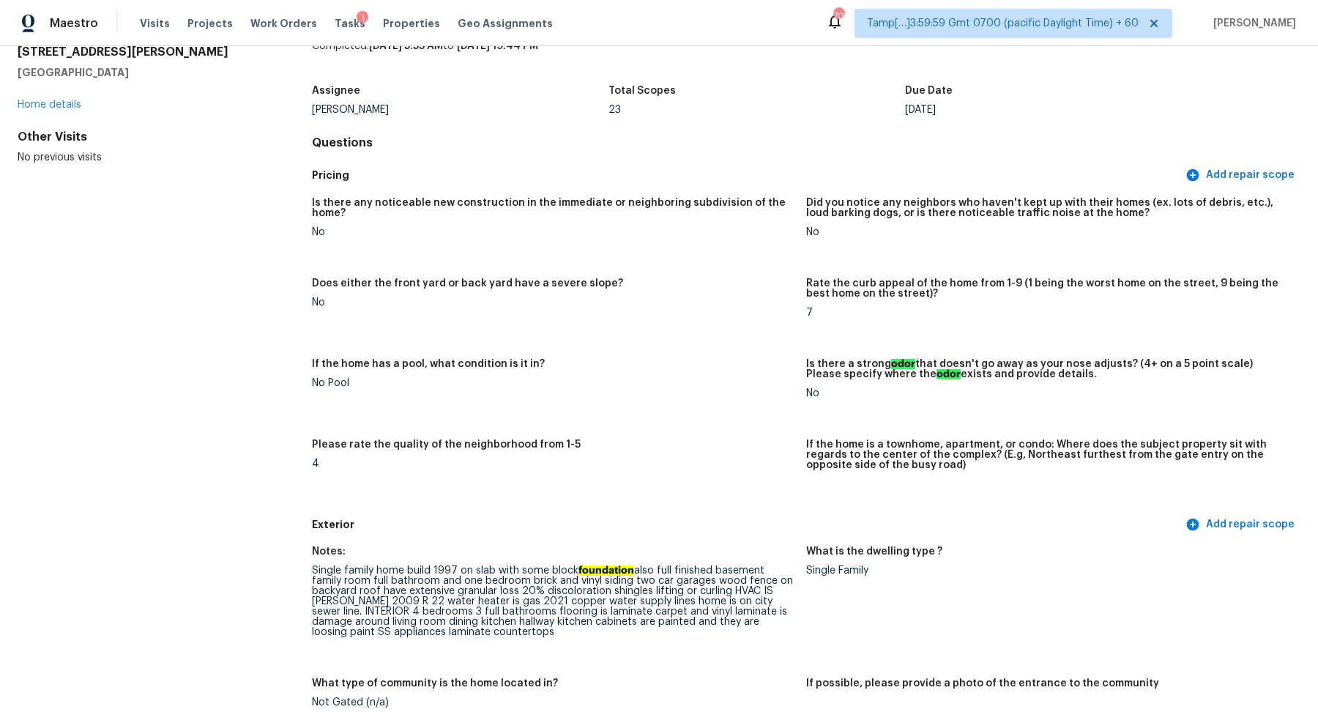
scroll to position [0, 0]
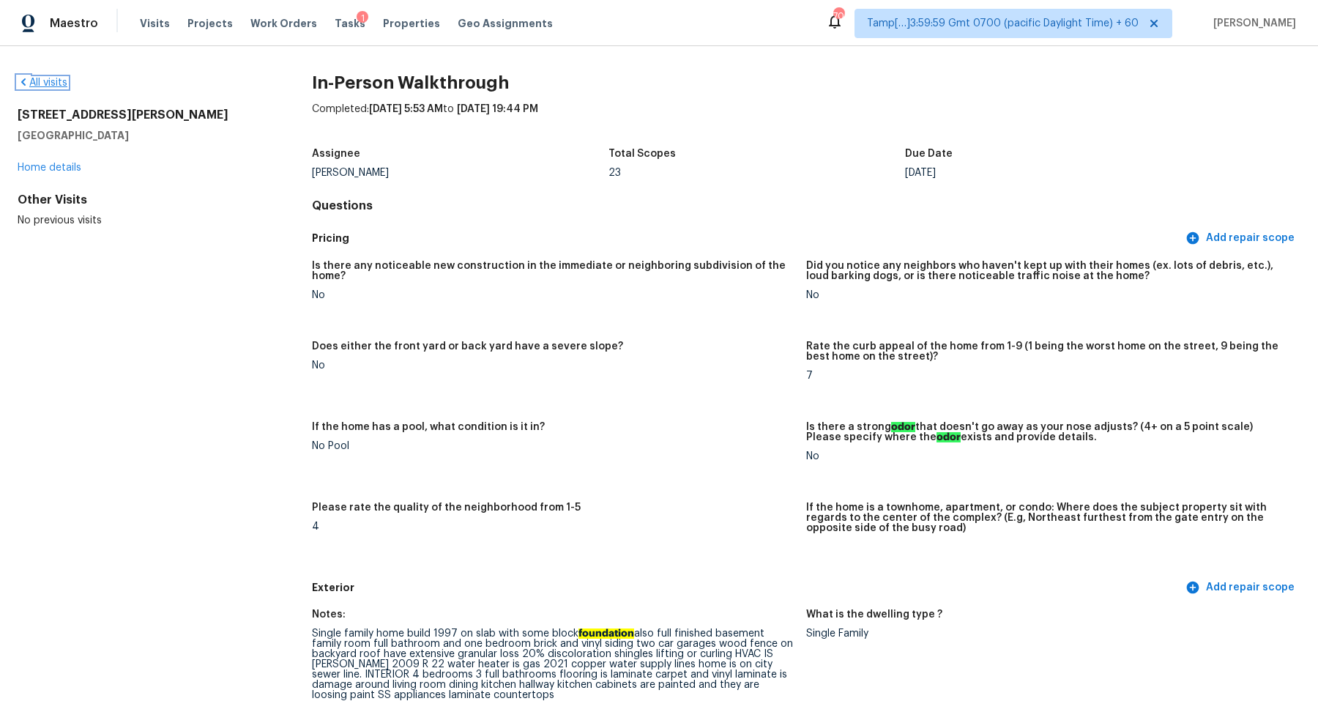
click at [54, 78] on link "All visits" at bounding box center [43, 83] width 50 height 10
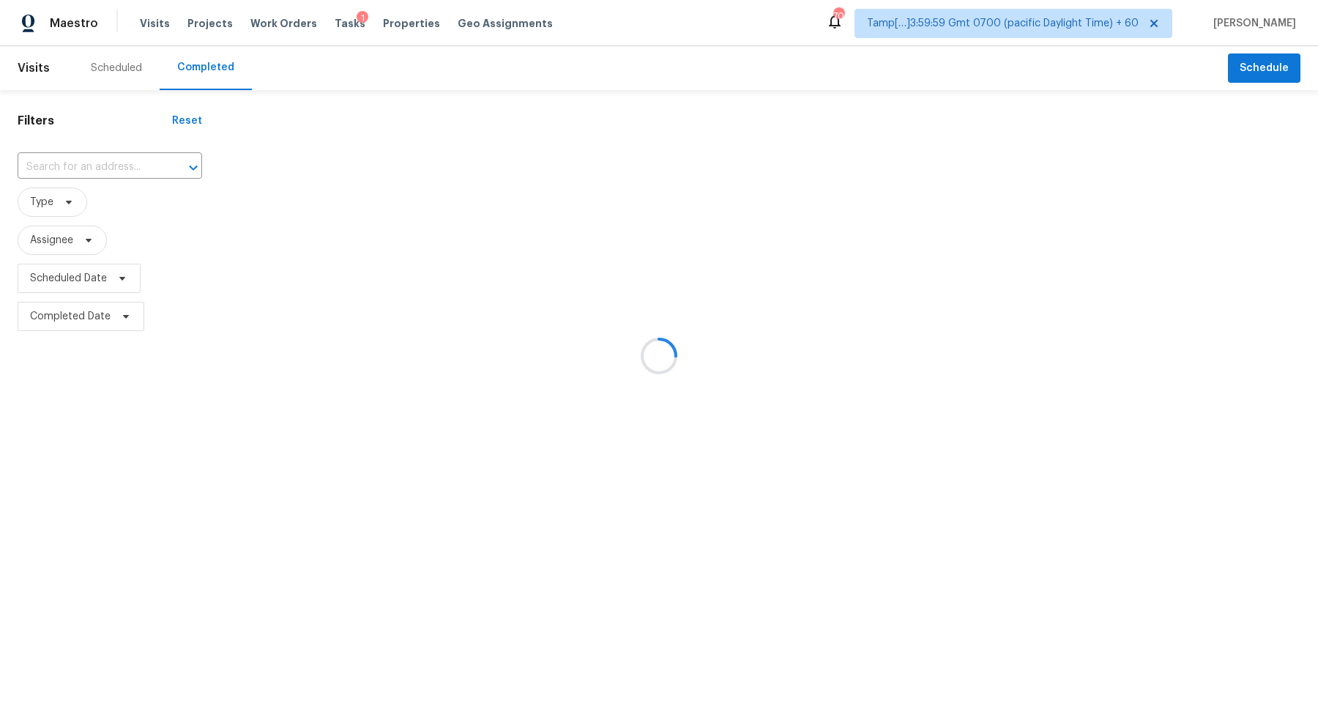
click at [100, 167] on div at bounding box center [659, 356] width 1318 height 712
click at [100, 167] on input "text" at bounding box center [90, 167] width 144 height 23
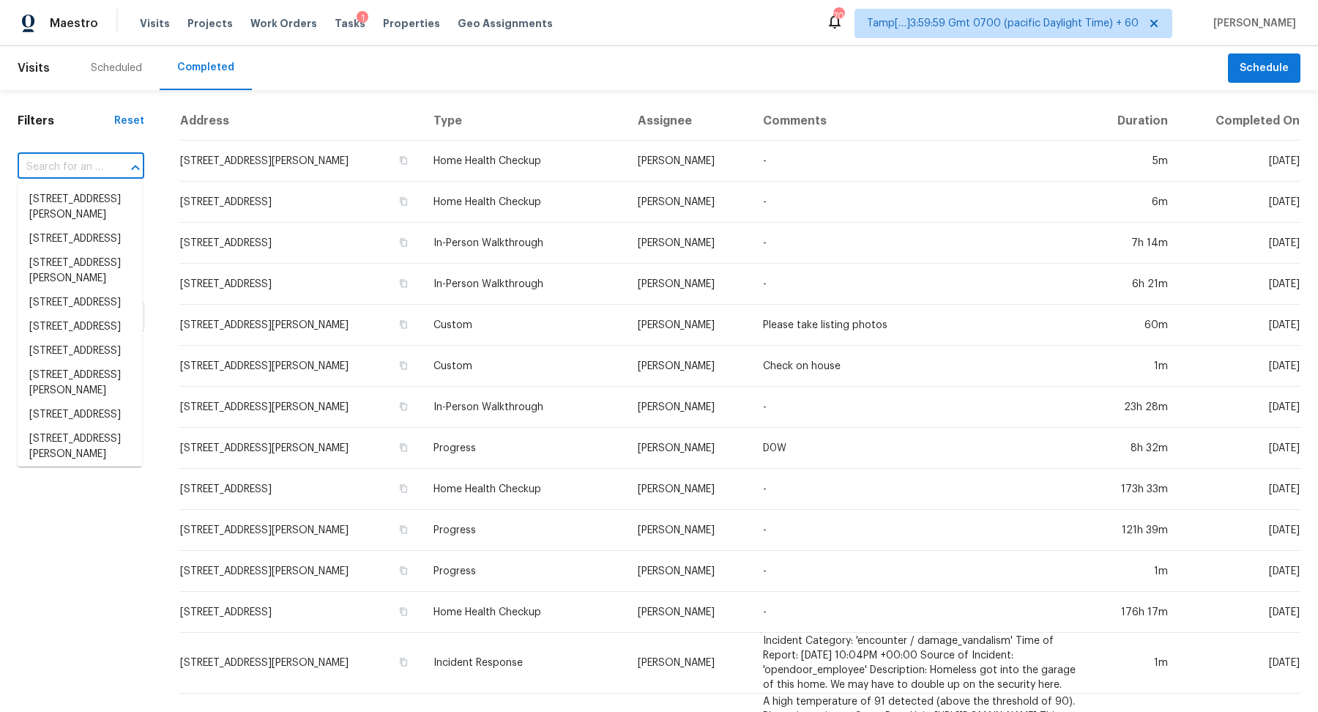
click at [139, 159] on icon "Close" at bounding box center [136, 168] width 18 height 18
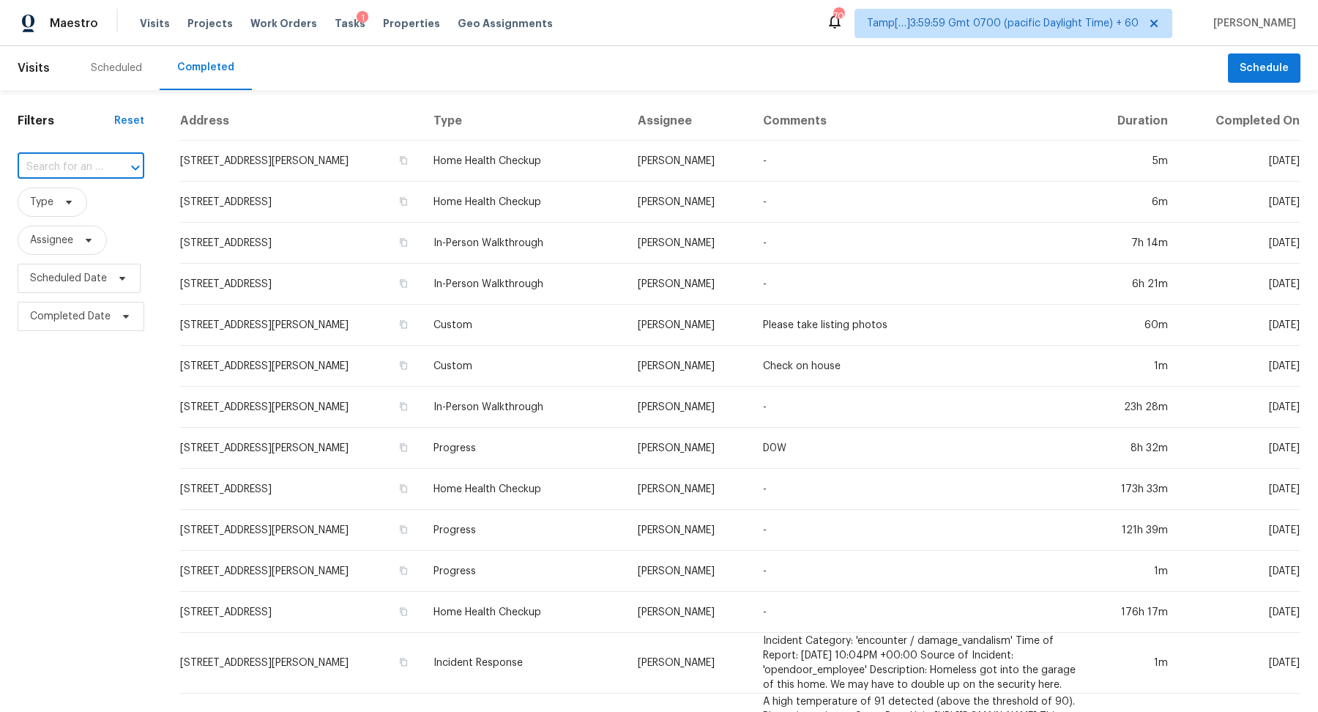
click at [97, 160] on input "text" at bounding box center [61, 167] width 86 height 23
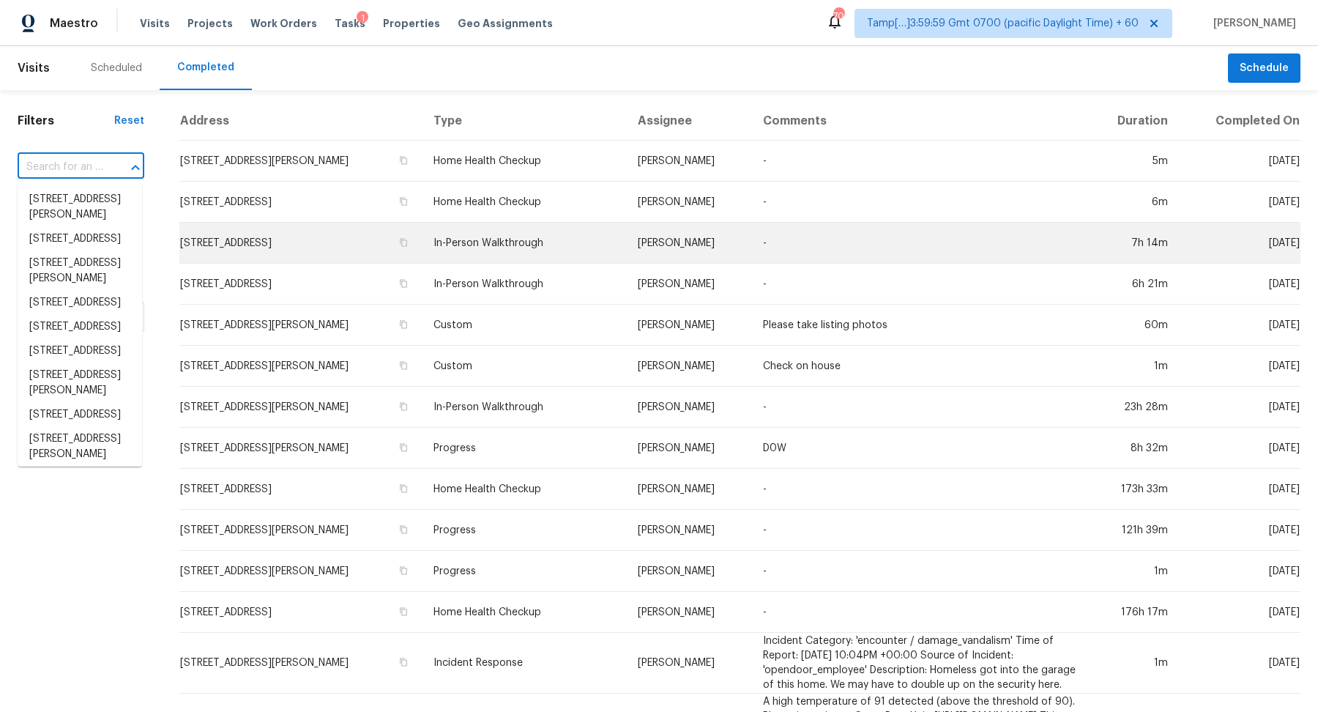
paste input "[STREET_ADDRESS]"
type input "[STREET_ADDRESS]"
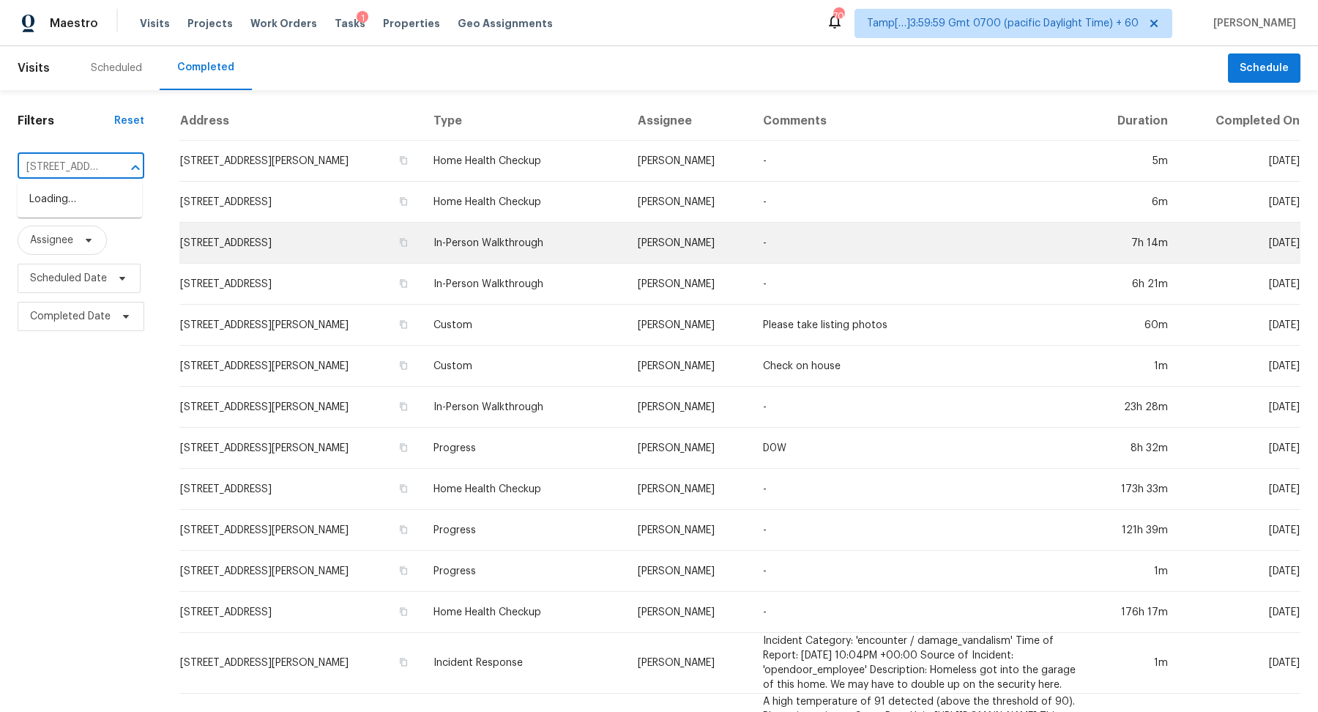
scroll to position [0, 110]
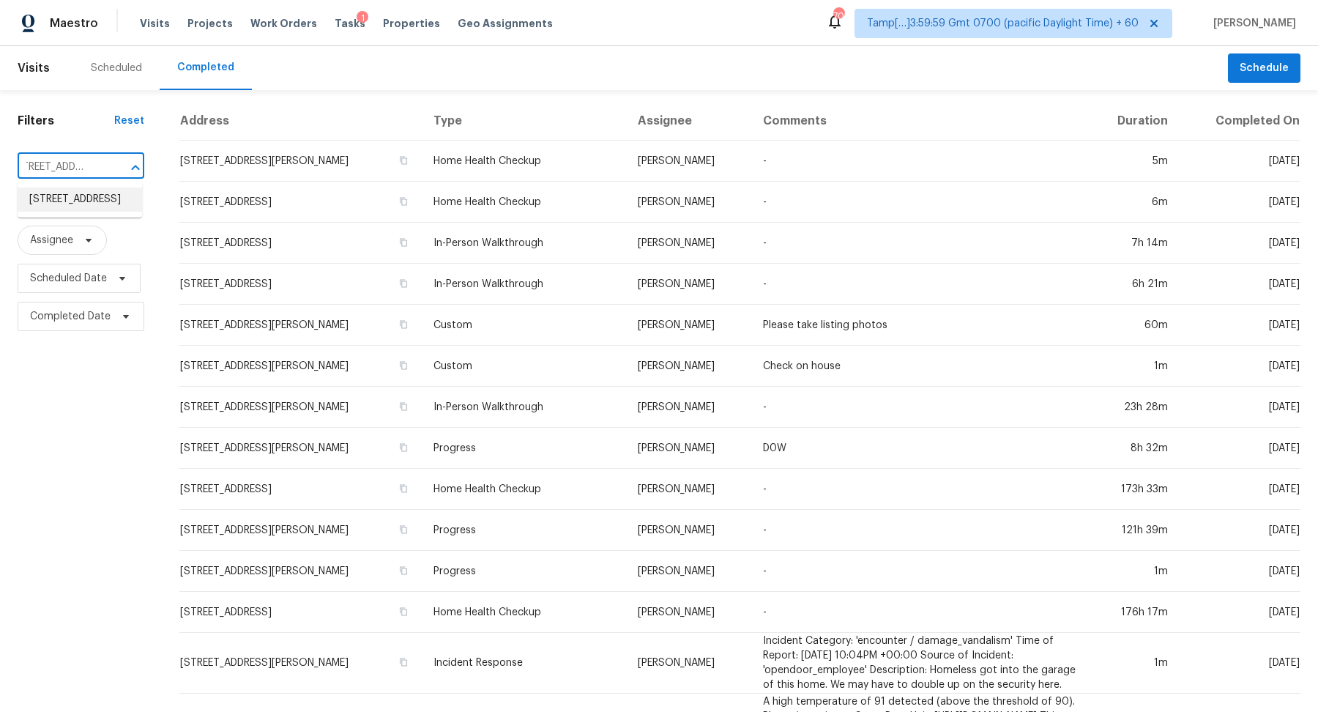
click at [76, 203] on li "[STREET_ADDRESS]" at bounding box center [80, 199] width 125 height 24
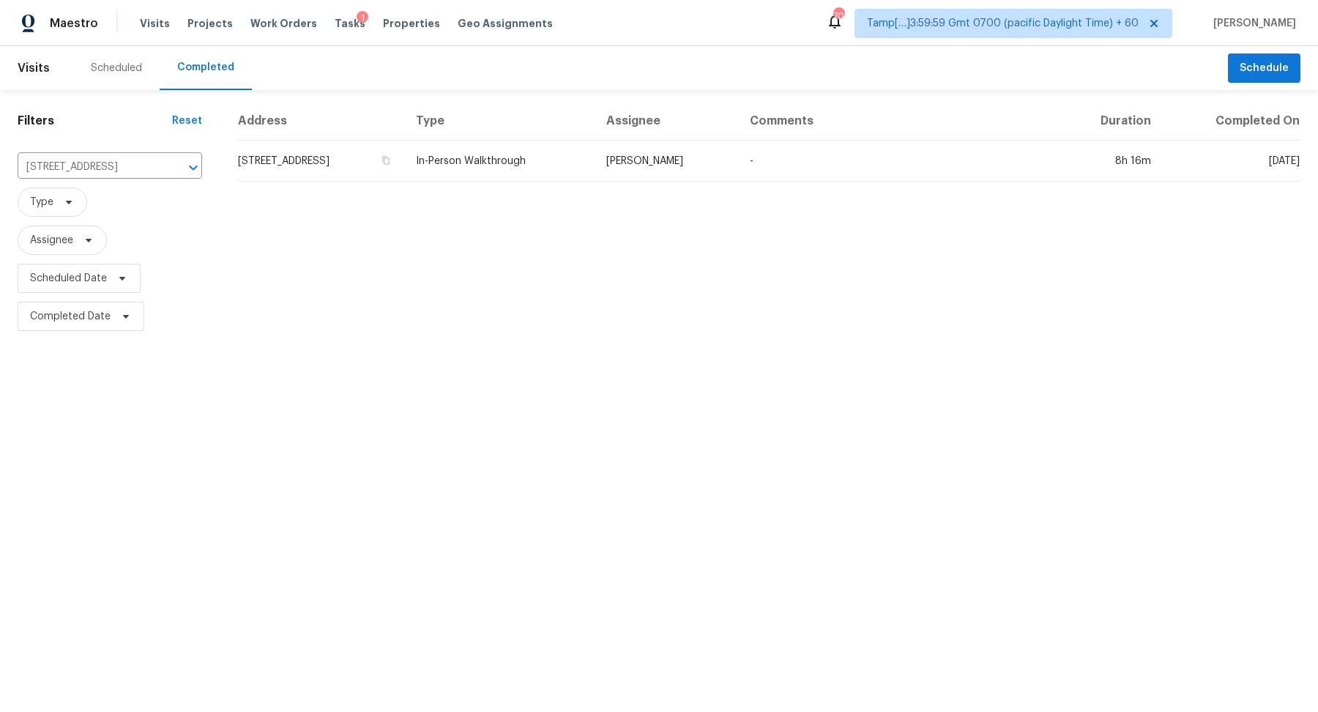
click at [332, 168] on td "[STREET_ADDRESS]" at bounding box center [320, 161] width 167 height 41
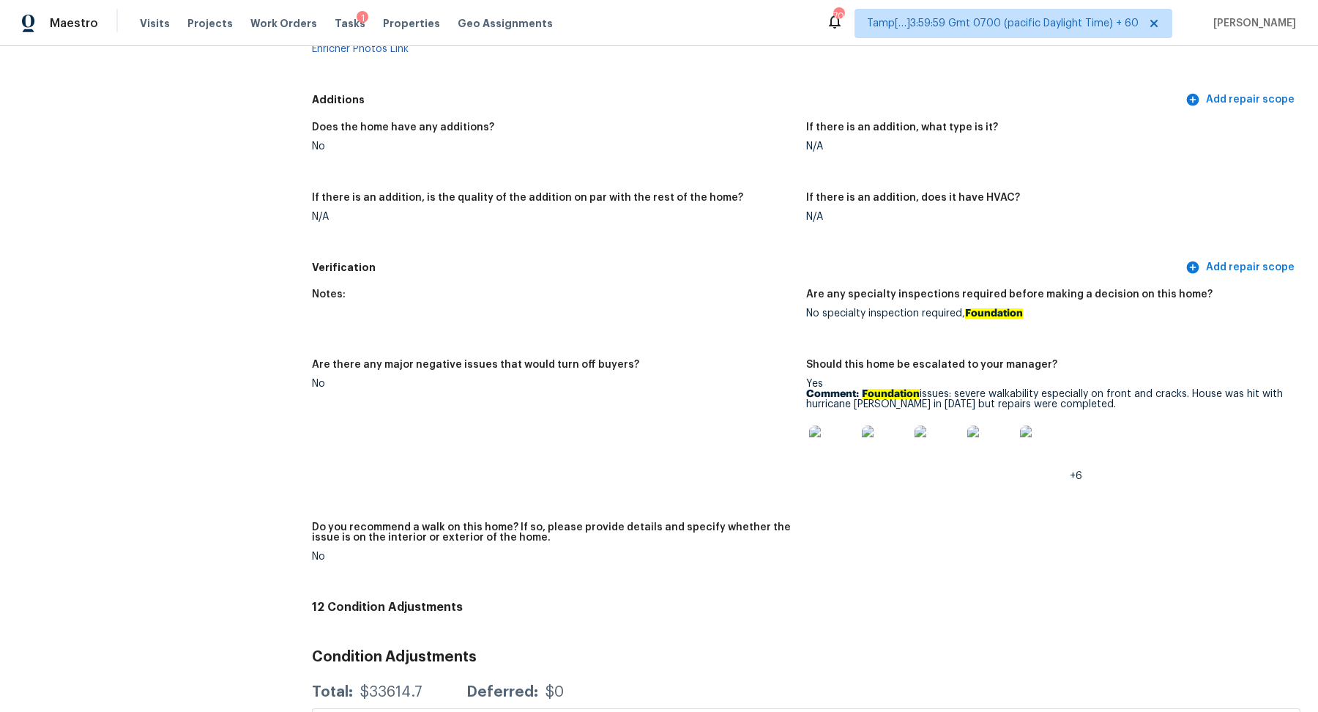
scroll to position [3186, 0]
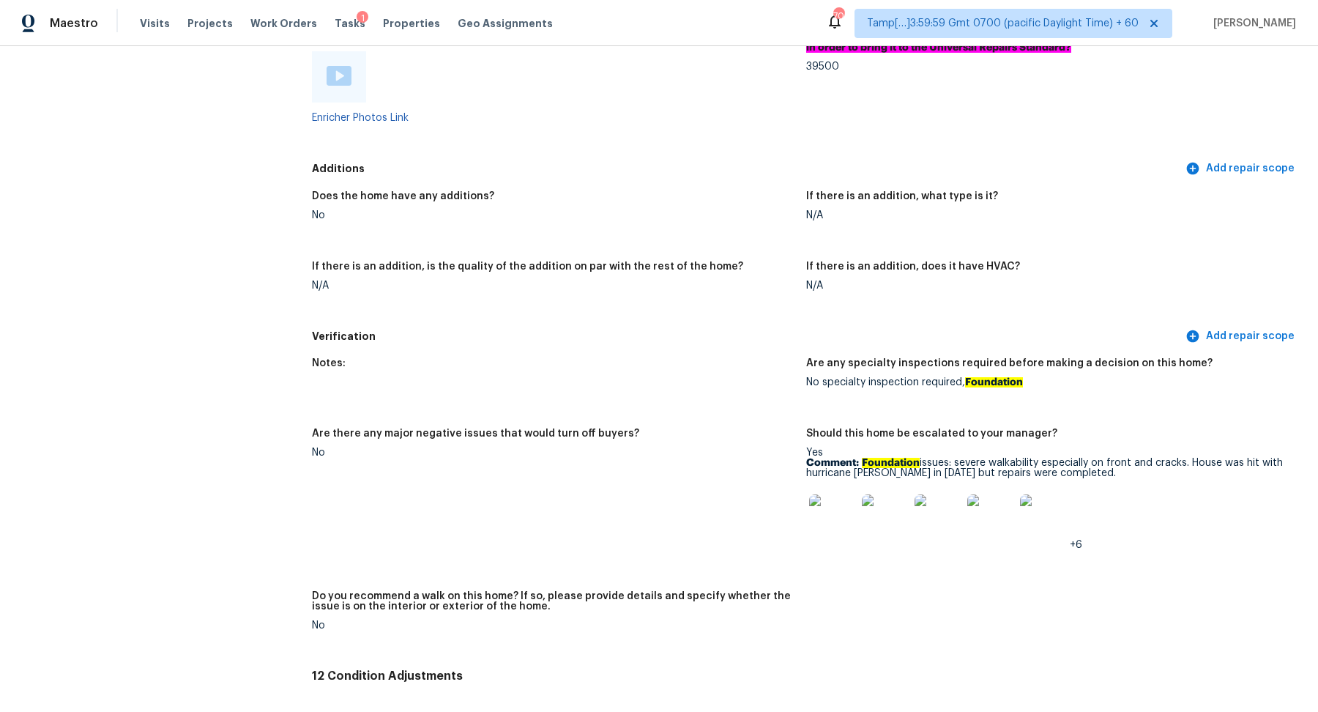
click at [822, 534] on img at bounding box center [832, 517] width 47 height 47
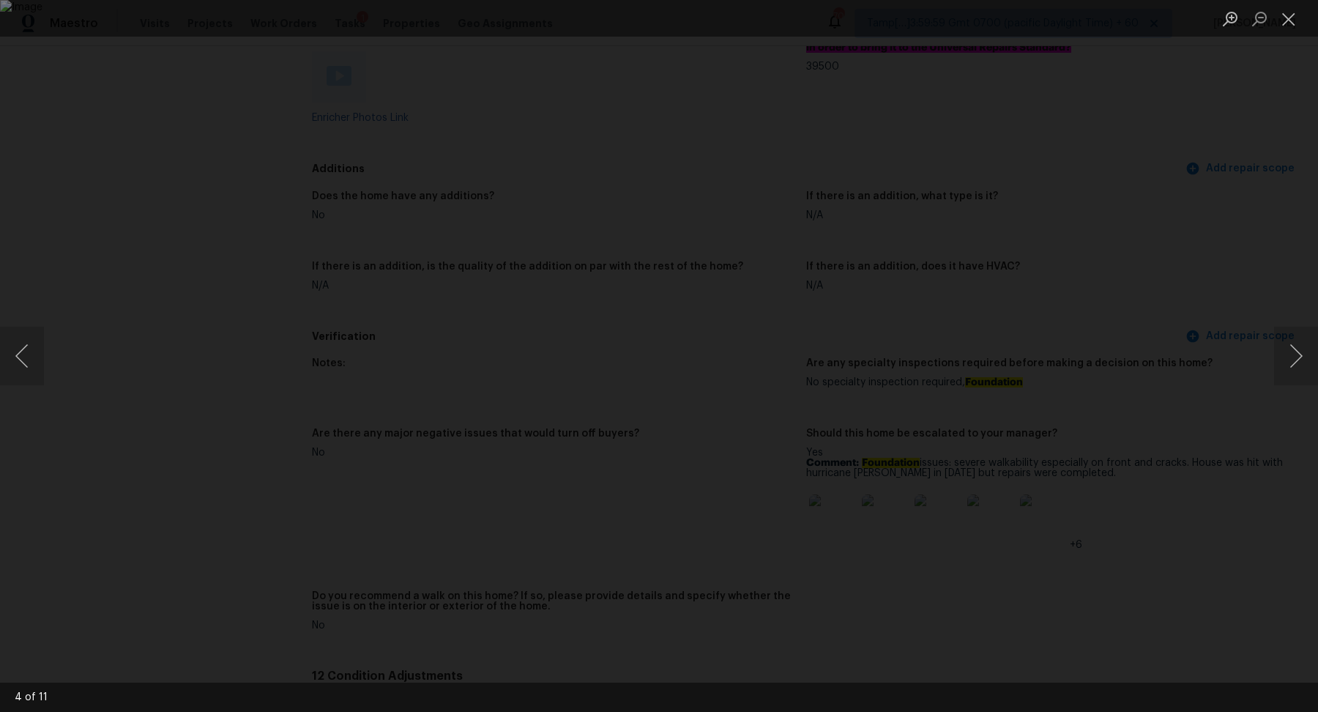
click at [1050, 529] on div "Lightbox" at bounding box center [659, 356] width 1318 height 712
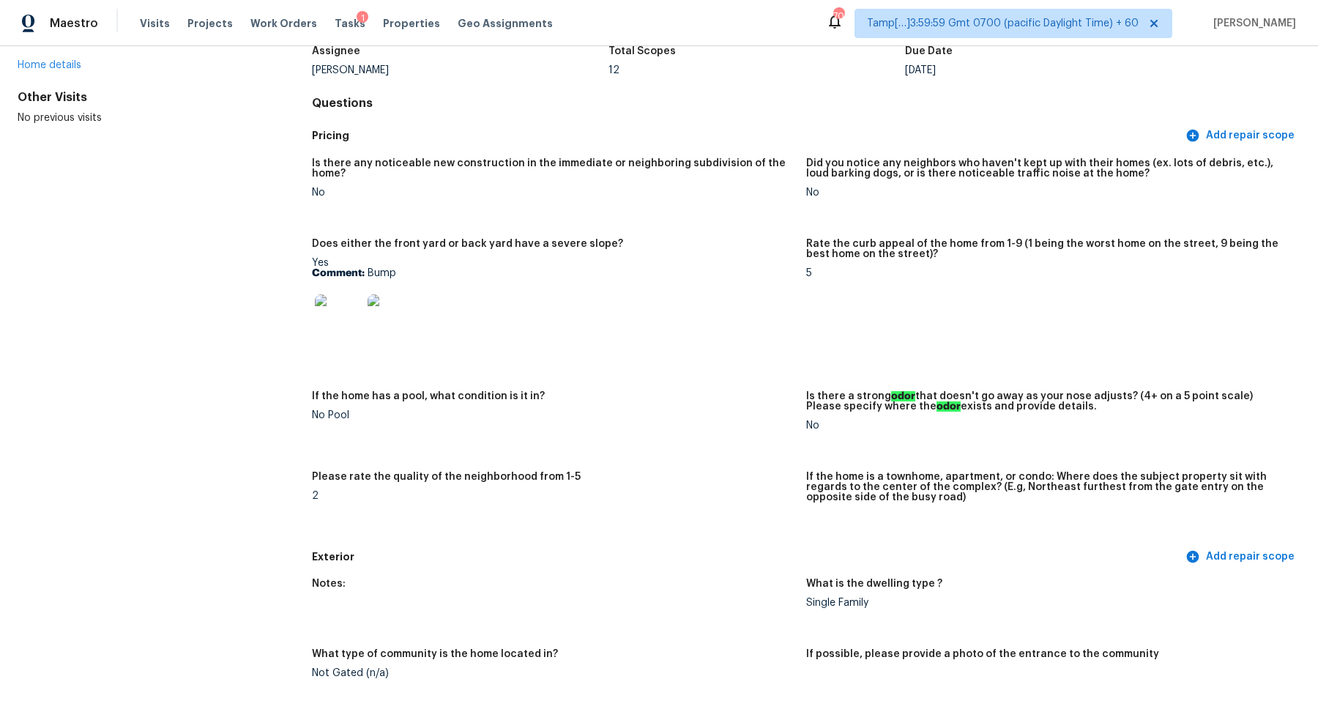
scroll to position [0, 0]
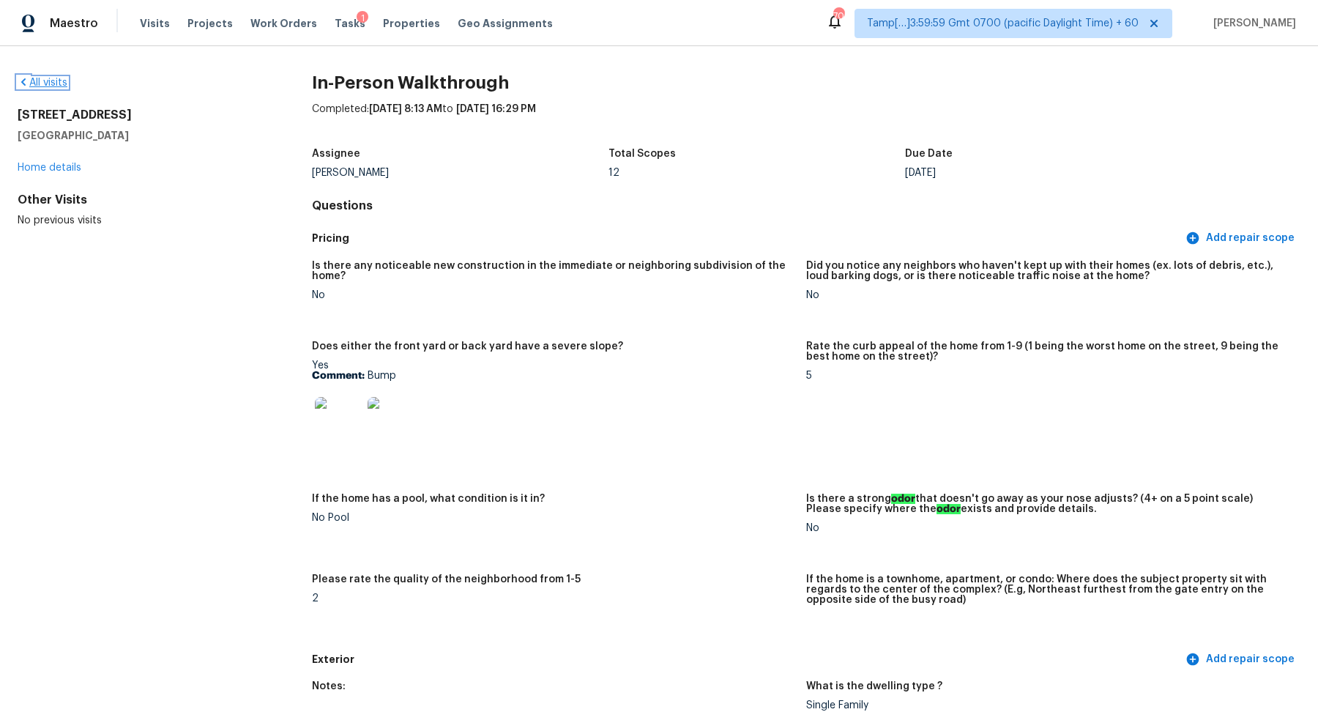
click at [42, 86] on link "All visits" at bounding box center [43, 83] width 50 height 10
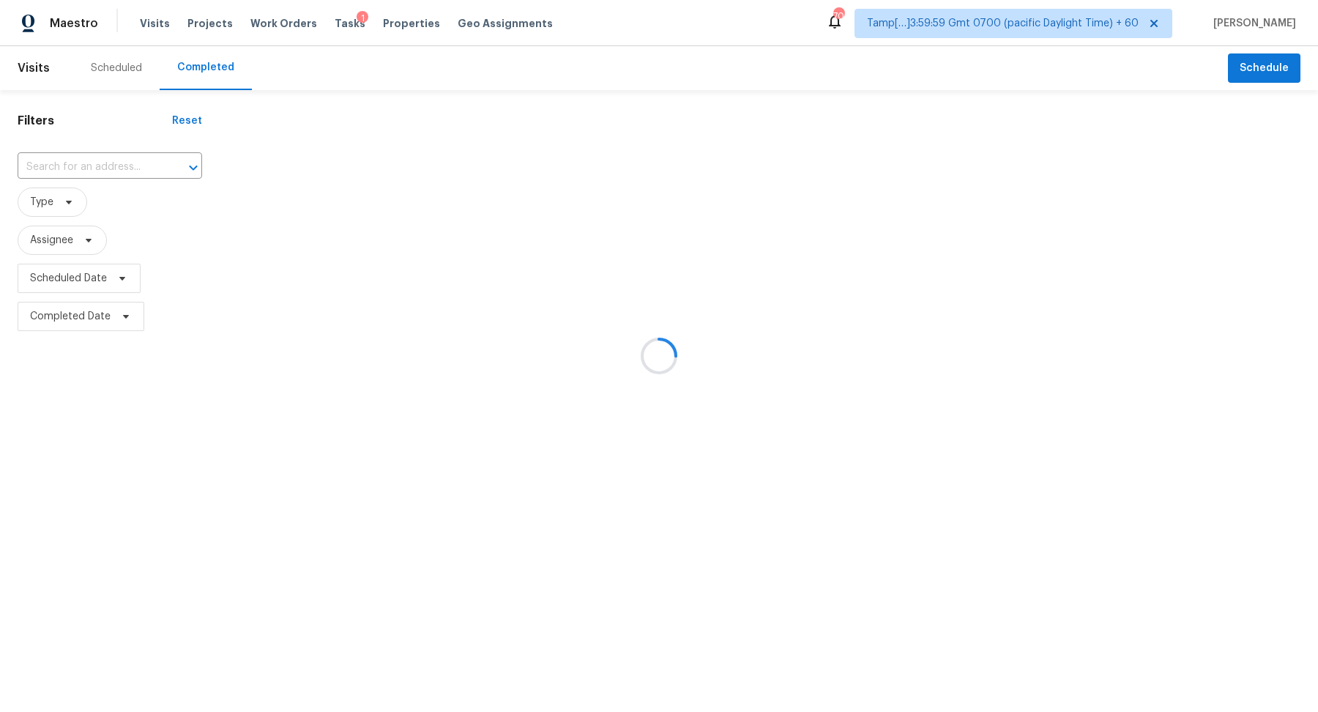
click at [78, 158] on div at bounding box center [659, 356] width 1318 height 712
click at [84, 158] on div at bounding box center [659, 356] width 1318 height 712
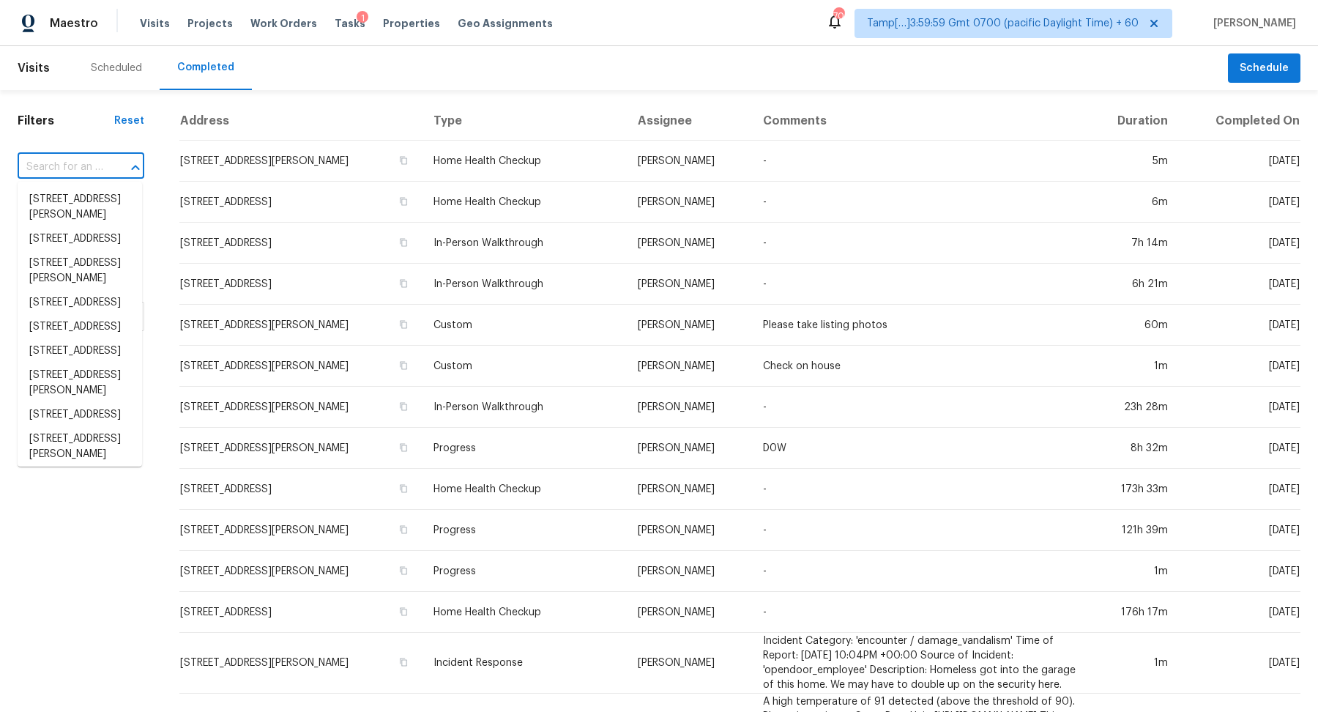
click at [96, 158] on input "text" at bounding box center [61, 167] width 86 height 23
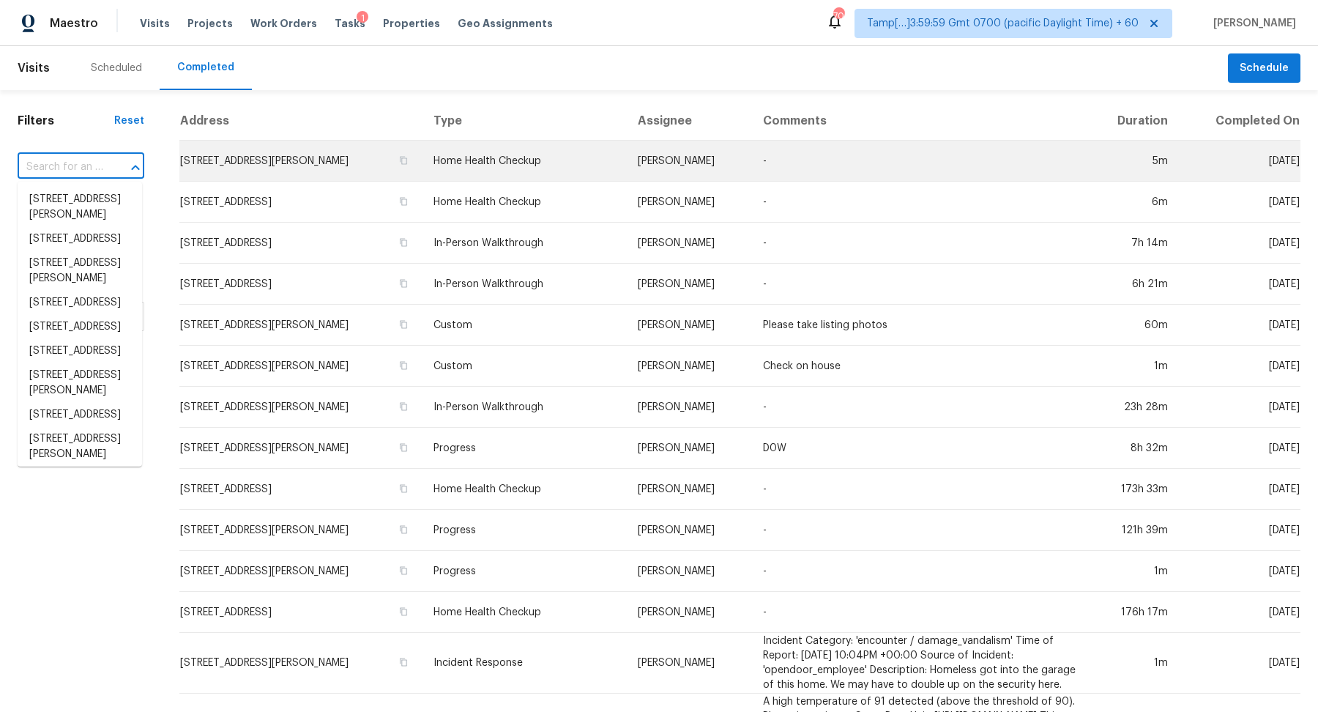
paste input "[STREET_ADDRESS][PERSON_NAME]"
type input "[STREET_ADDRESS][PERSON_NAME]"
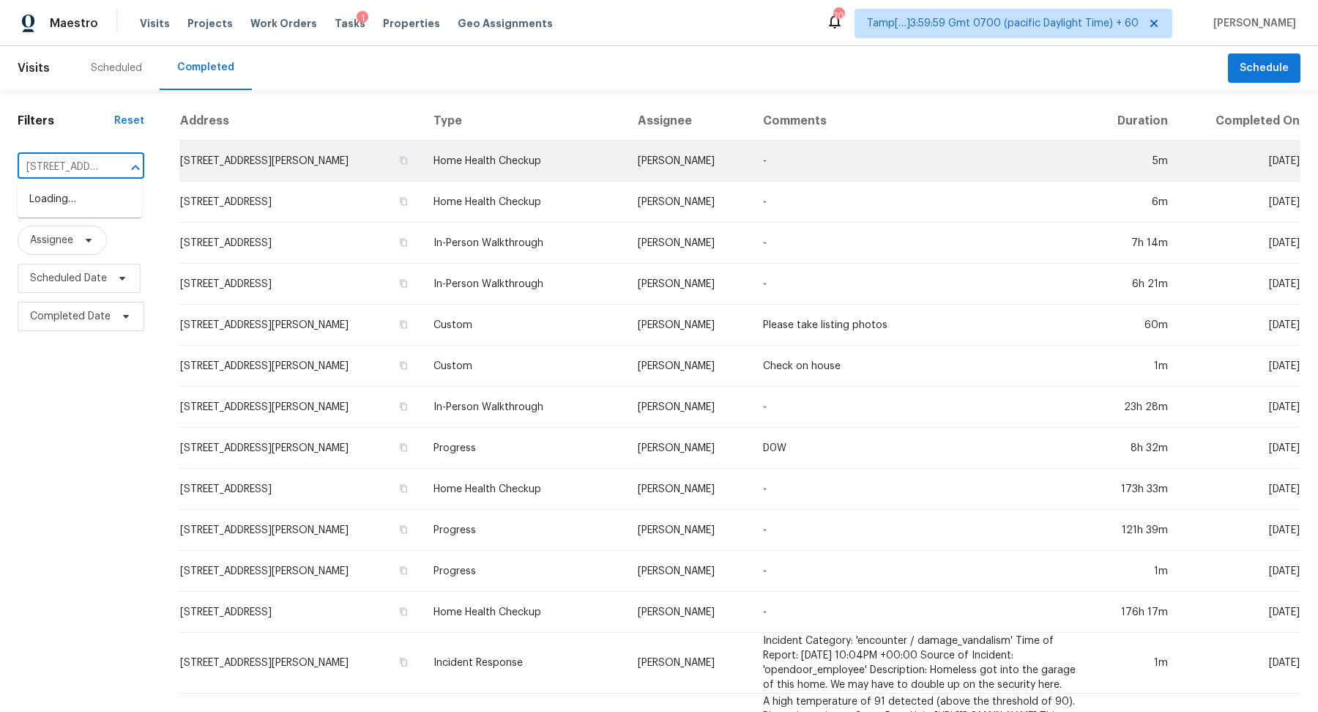
scroll to position [0, 72]
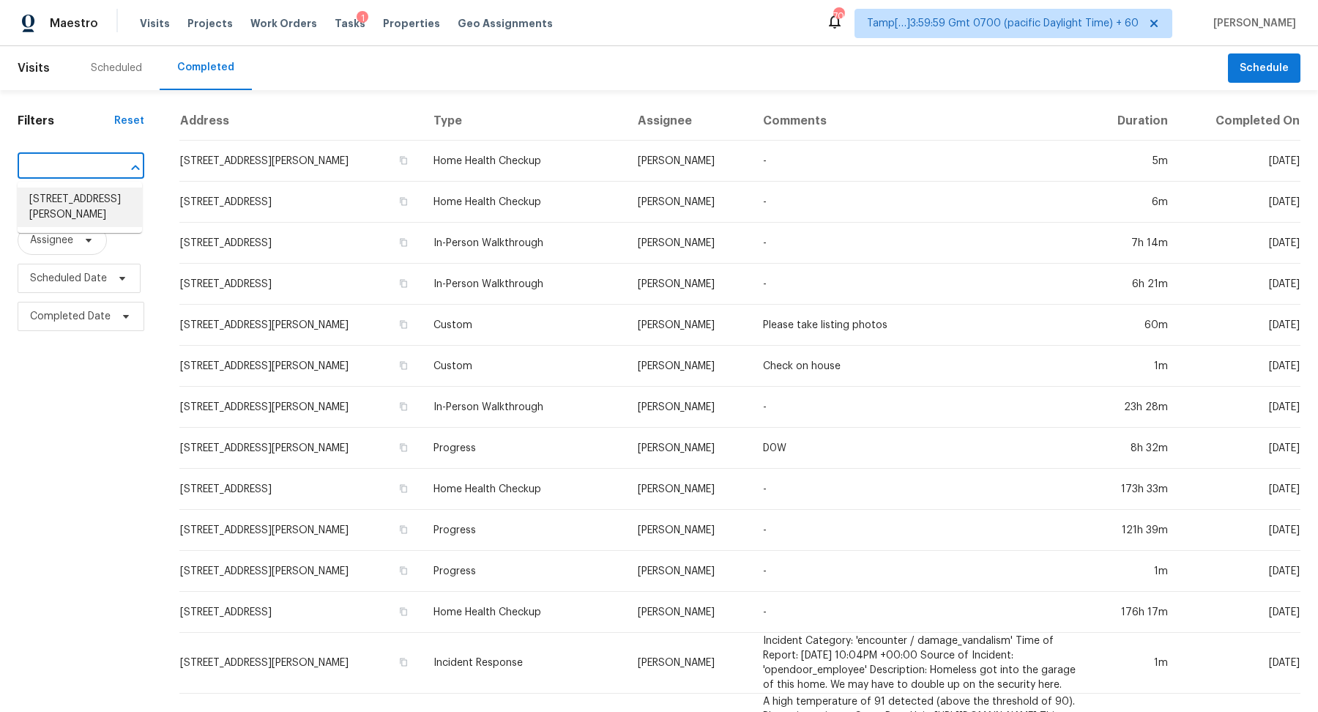
click at [81, 212] on li "[STREET_ADDRESS][PERSON_NAME]" at bounding box center [80, 207] width 125 height 40
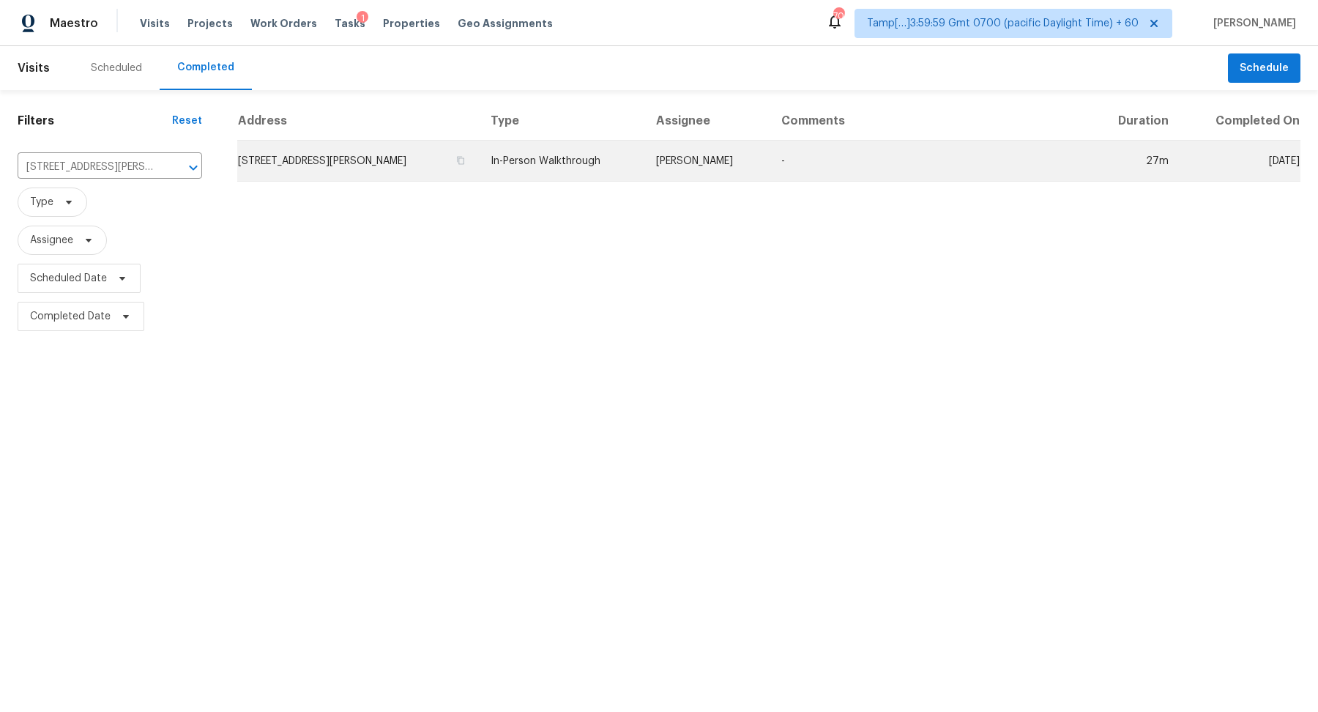
click at [284, 157] on td "[STREET_ADDRESS][PERSON_NAME]" at bounding box center [358, 161] width 242 height 41
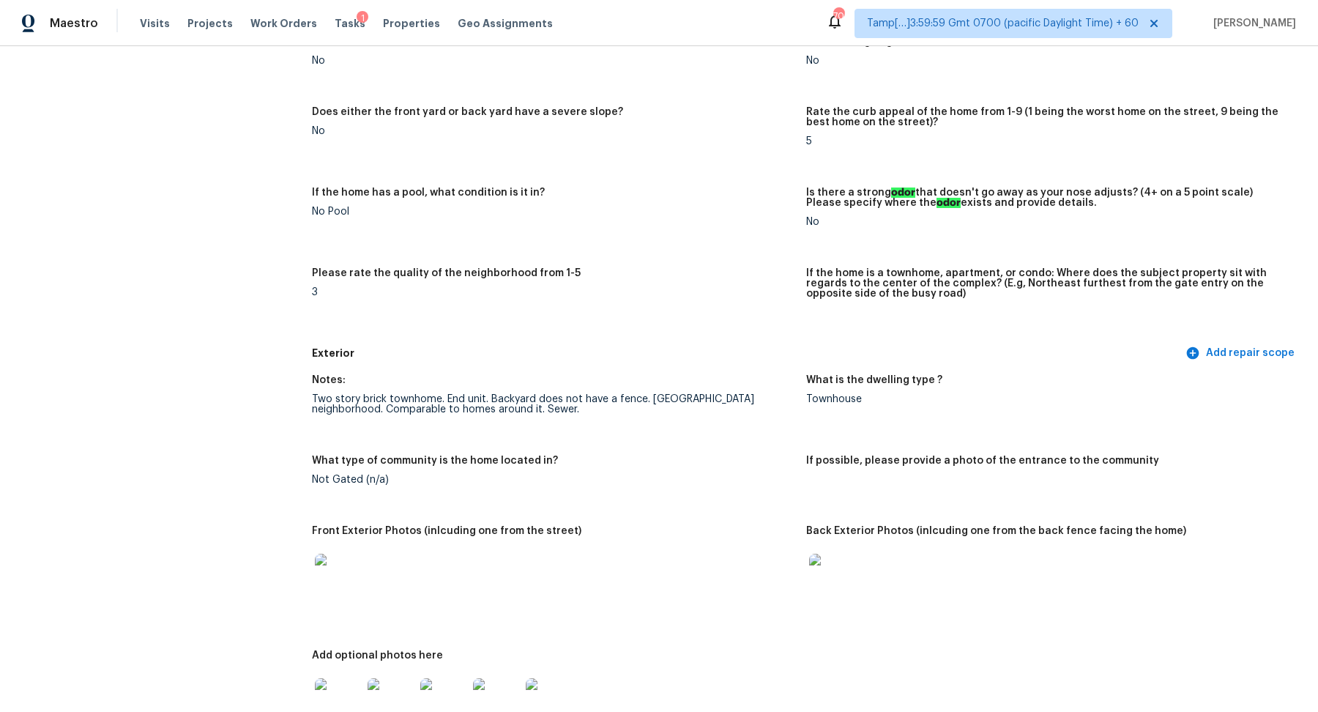
scroll to position [441, 0]
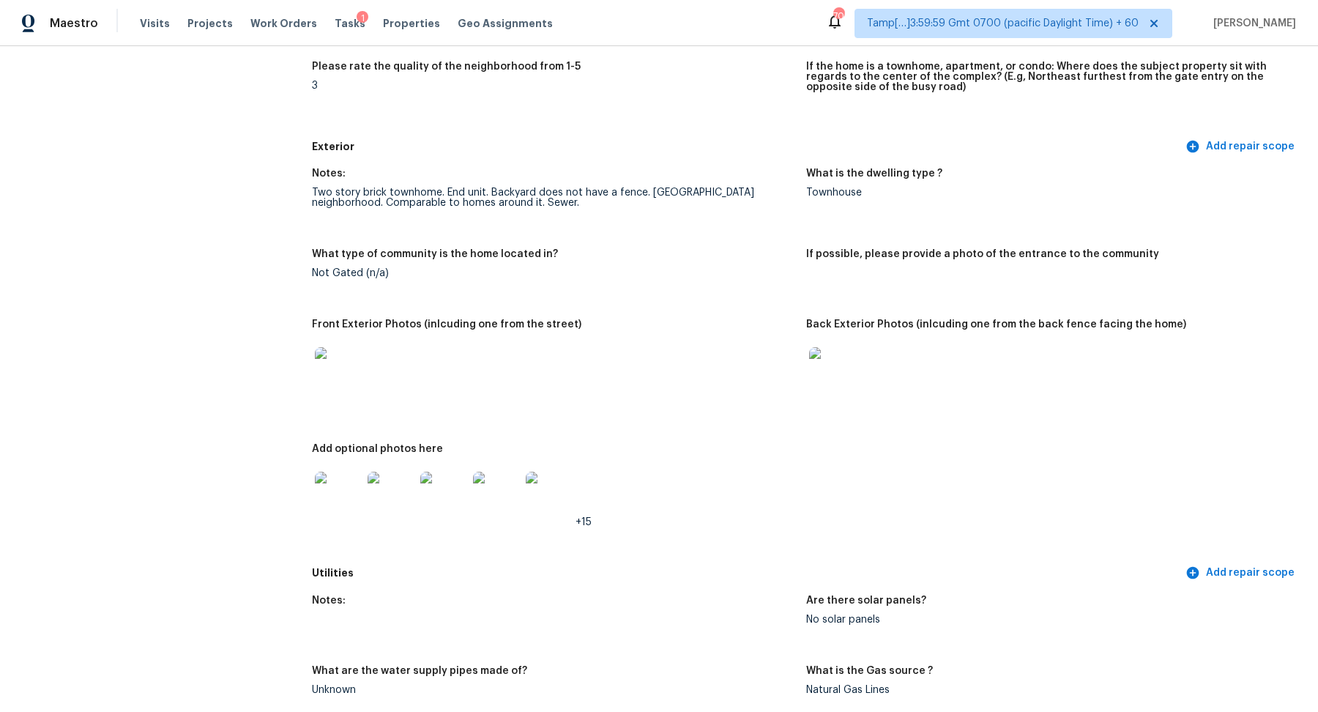
click at [347, 385] on img at bounding box center [338, 370] width 47 height 47
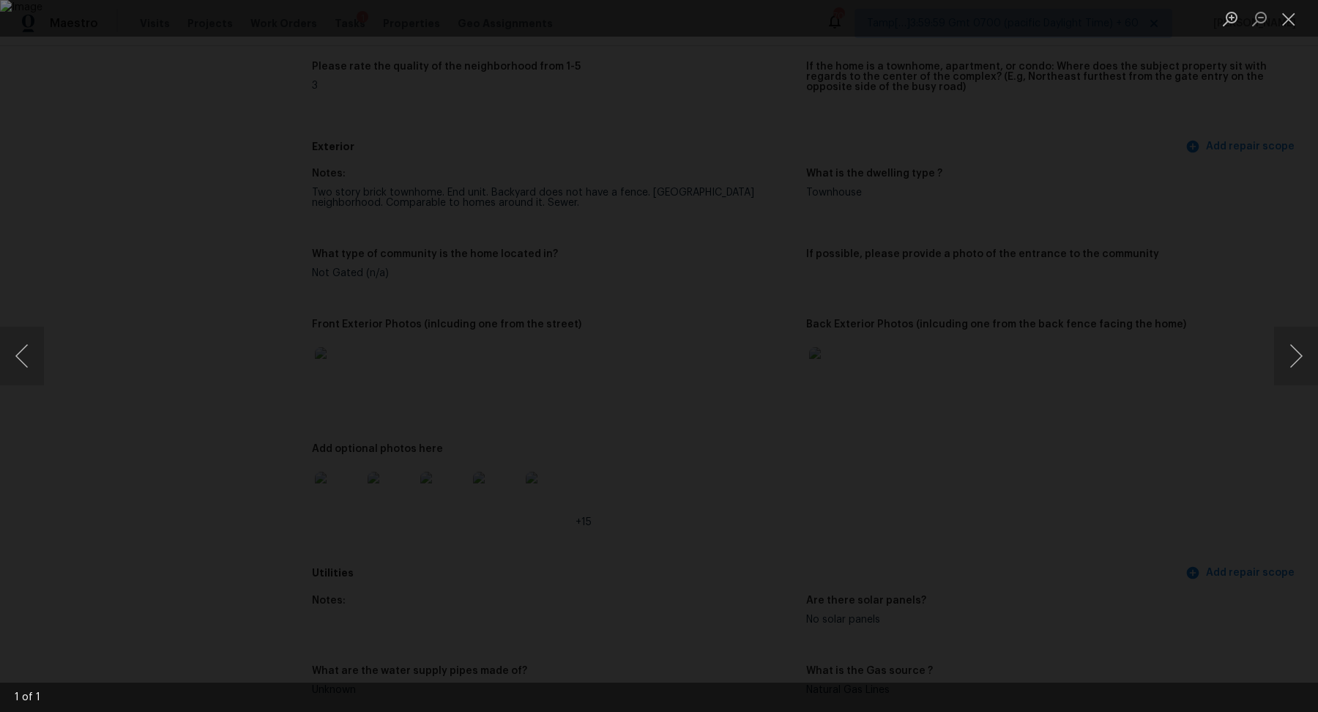
click at [1123, 445] on div "Lightbox" at bounding box center [659, 356] width 1318 height 712
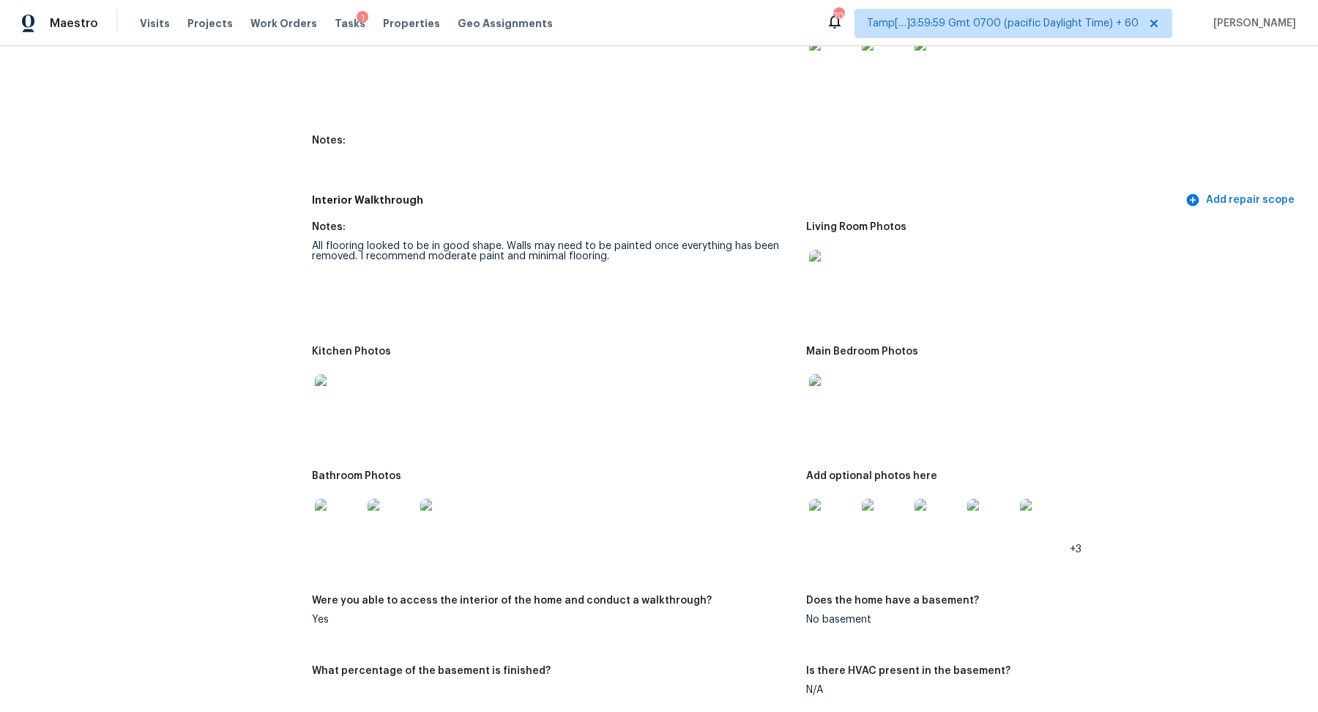
scroll to position [1695, 0]
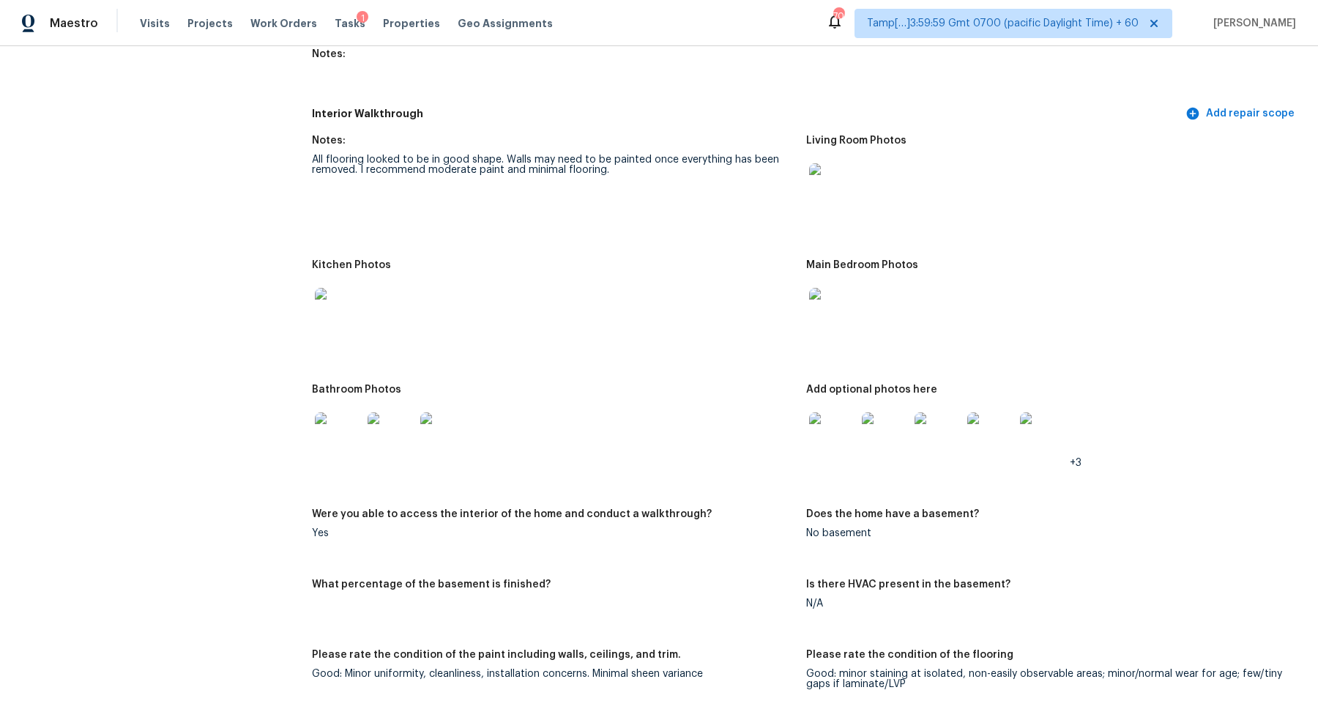
click at [846, 315] on img at bounding box center [832, 311] width 47 height 47
click at [359, 432] on img at bounding box center [338, 435] width 47 height 47
click at [833, 440] on img at bounding box center [832, 435] width 47 height 47
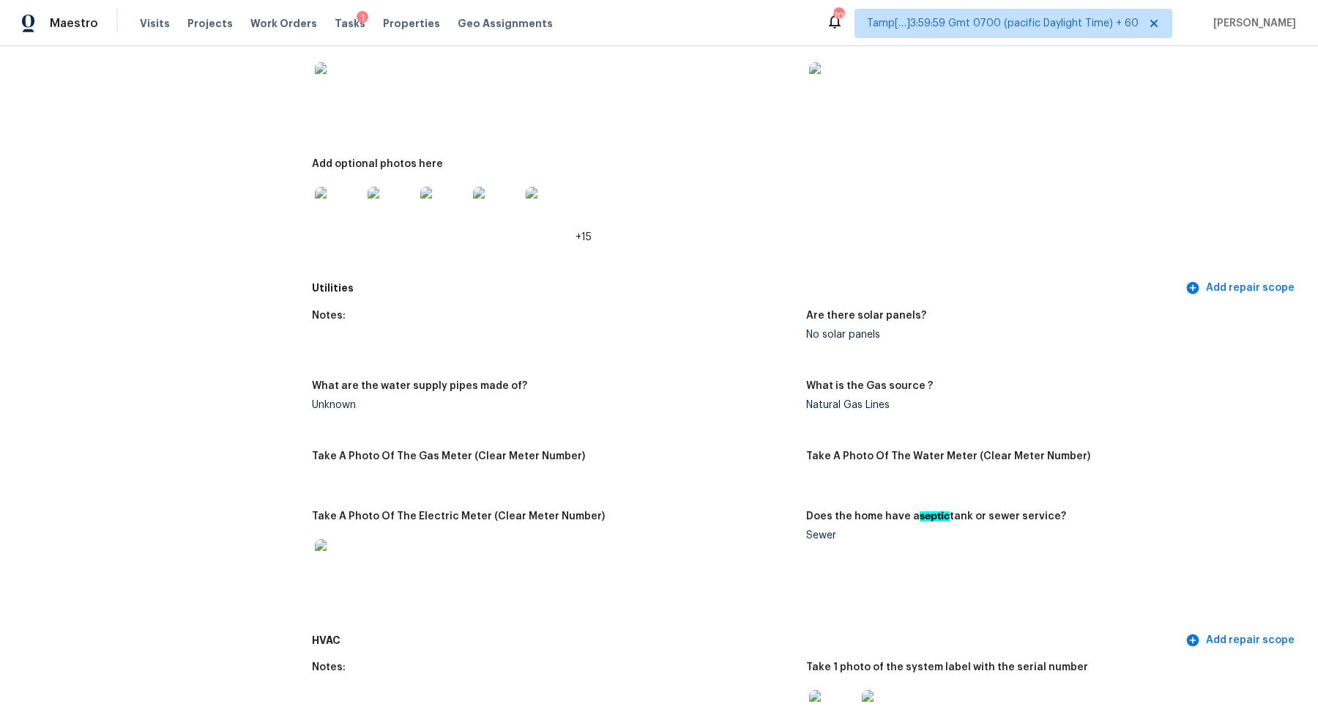
scroll to position [746, 0]
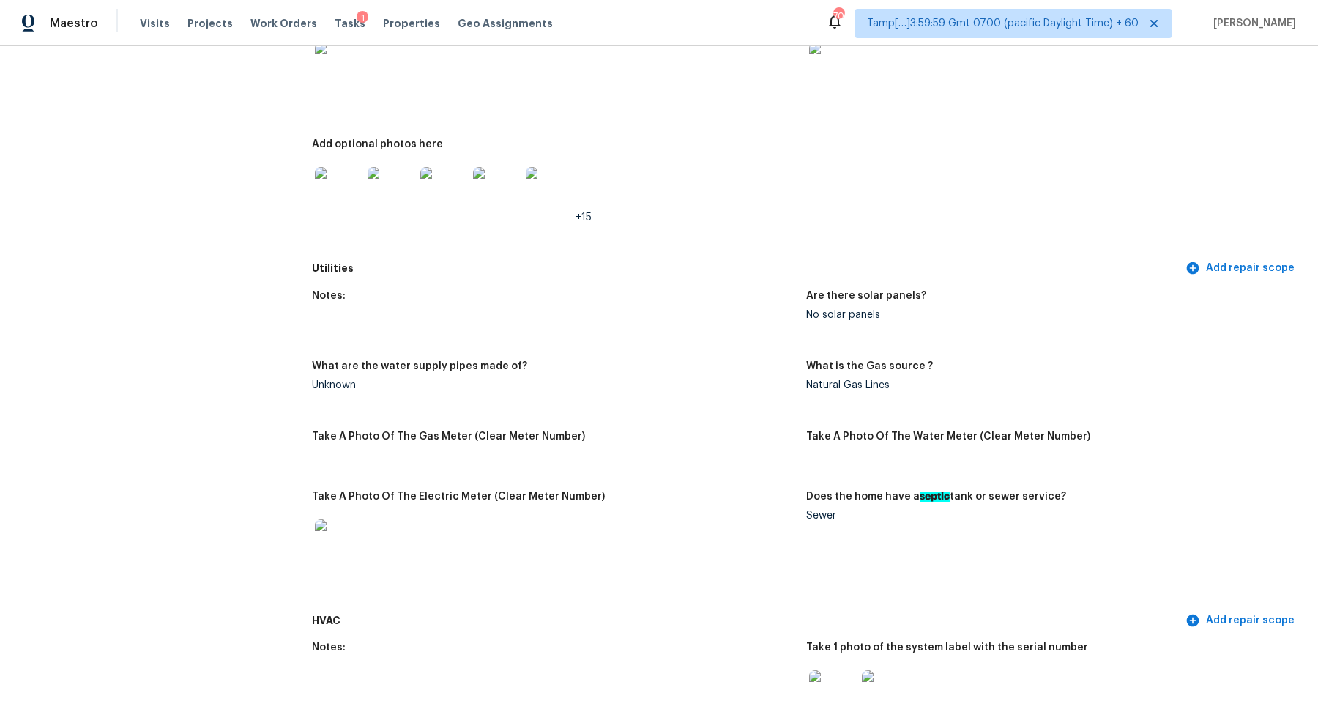
click at [328, 75] on img at bounding box center [338, 65] width 47 height 47
click at [825, 78] on img at bounding box center [832, 65] width 47 height 47
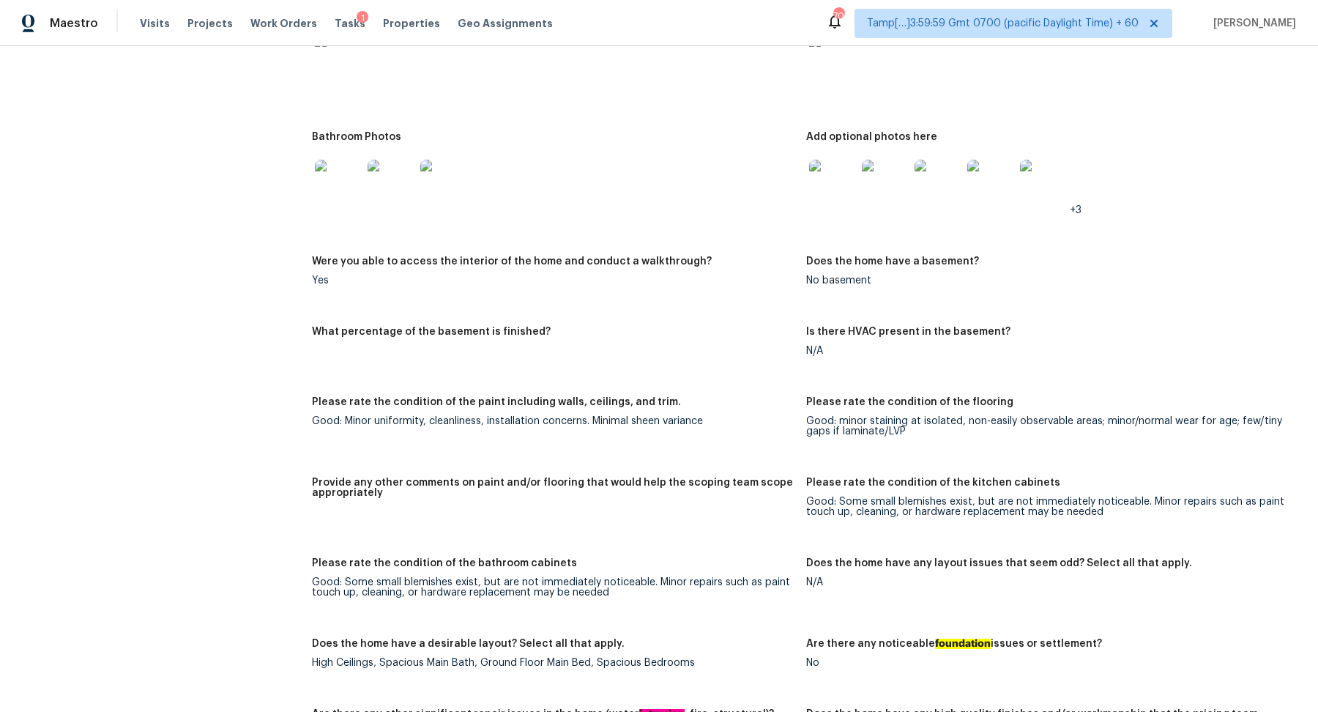
scroll to position [2436, 0]
